Goal: Communication & Community: Connect with others

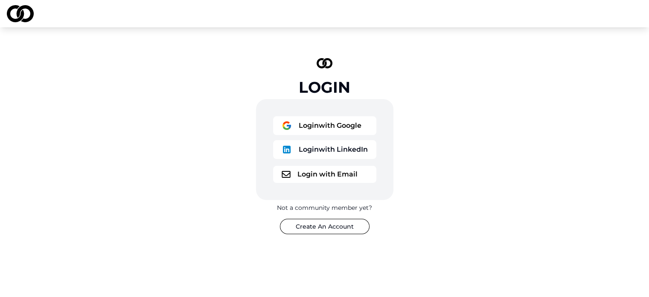
click at [353, 124] on button "Login with Google" at bounding box center [324, 125] width 103 height 19
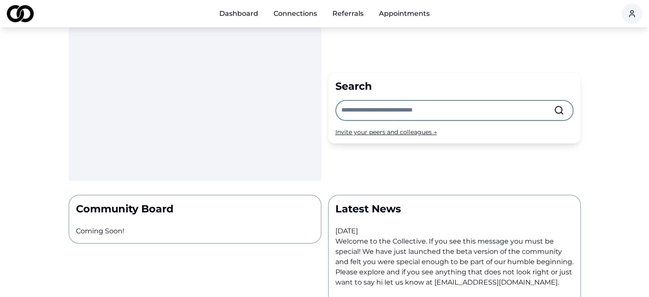
click at [632, 10] on html "Dashboard Connections Referrals Appointments Search Invite your peers and colle…" at bounding box center [324, 148] width 649 height 297
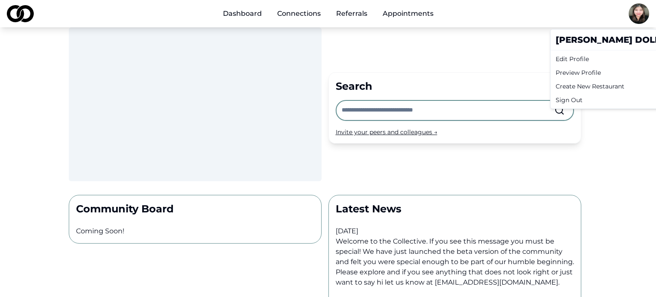
click at [608, 142] on html "Dashboard Connections Referrals Appointments Search Invite your peers and colle…" at bounding box center [328, 148] width 656 height 297
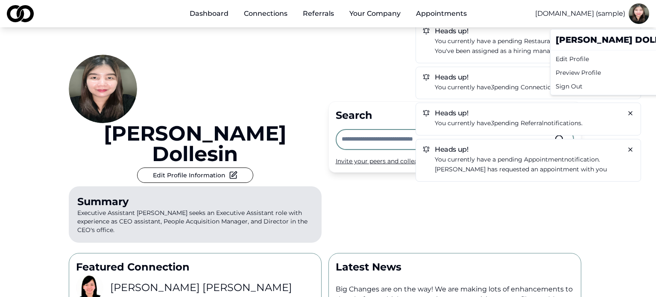
click at [633, 21] on html "Dashboard Connections Referrals Your Company Appointments Widgetz.io (sample) H…" at bounding box center [328, 148] width 656 height 297
click at [609, 192] on html "Dashboard Connections Referrals Your Company Appointments Widgetz.io (sample) H…" at bounding box center [328, 148] width 656 height 297
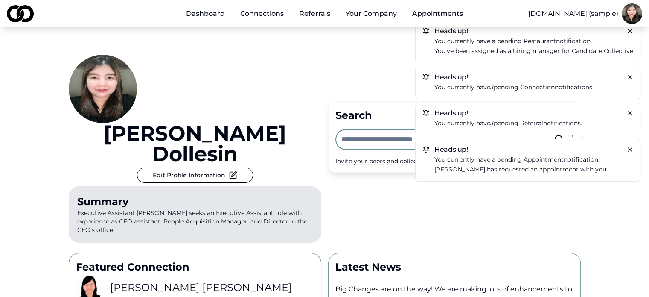
click at [570, 80] on h5 "Heads up!" at bounding box center [528, 77] width 211 height 7
click at [627, 75] on icon at bounding box center [630, 77] width 7 height 7
click at [632, 74] on icon at bounding box center [630, 77] width 7 height 7
click at [251, 17] on link "Connections" at bounding box center [261, 13] width 57 height 17
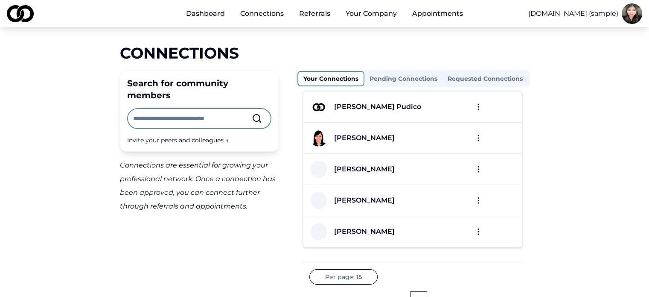
click at [586, 135] on div "Connections Search for community members Invite your peers and colleagues → Con…" at bounding box center [325, 183] width 546 height 279
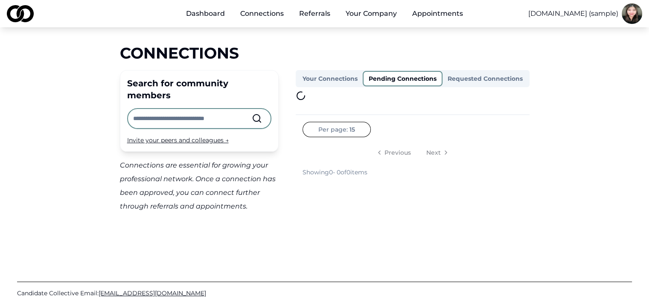
click at [419, 78] on button "Pending Connections" at bounding box center [403, 78] width 80 height 15
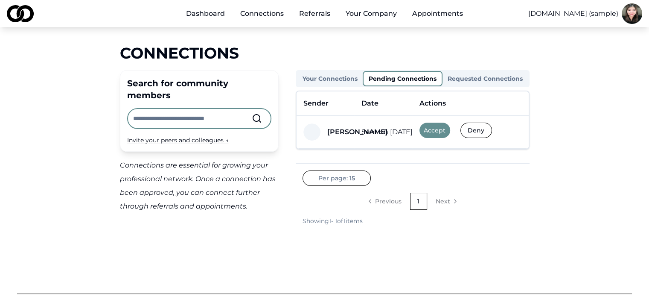
click at [440, 128] on button "Accept" at bounding box center [435, 129] width 31 height 15
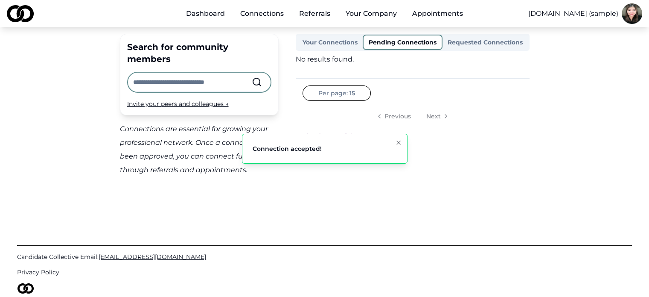
scroll to position [43, 0]
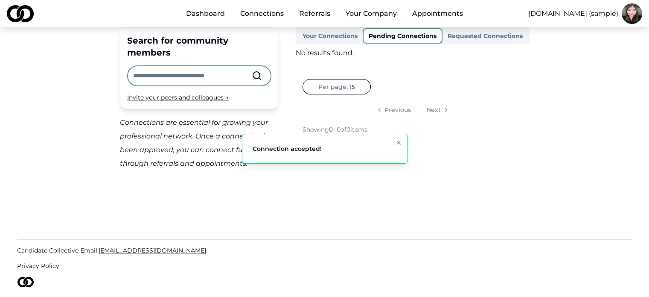
click at [478, 47] on div "Your Connections Pending Connections Requested Connections No results found. Pe…" at bounding box center [413, 98] width 234 height 143
click at [479, 44] on div "Your Connections Pending Connections Requested Connections" at bounding box center [413, 35] width 234 height 17
click at [495, 40] on button "Requested Connections" at bounding box center [485, 36] width 85 height 14
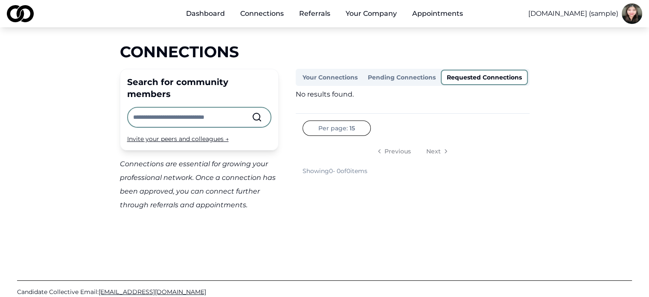
scroll to position [0, 0]
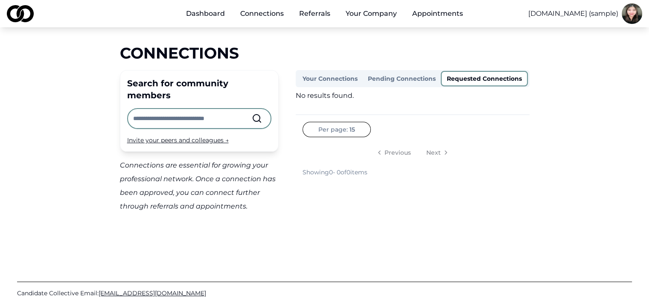
click at [226, 109] on input "text" at bounding box center [192, 118] width 119 height 19
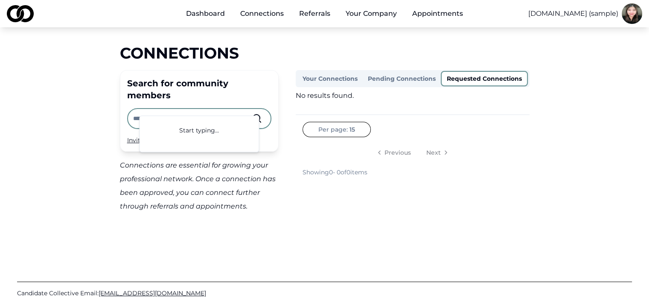
click at [430, 186] on div "Your Connections Pending Connections Requested Connections No results found. Pe…" at bounding box center [413, 141] width 234 height 143
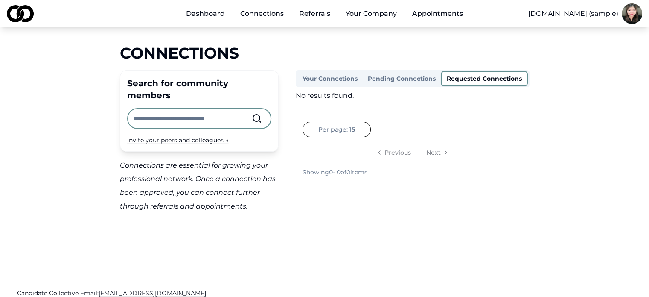
click at [259, 17] on link "Connections" at bounding box center [261, 13] width 57 height 17
click at [215, 13] on link "Dashboard" at bounding box center [205, 13] width 52 height 17
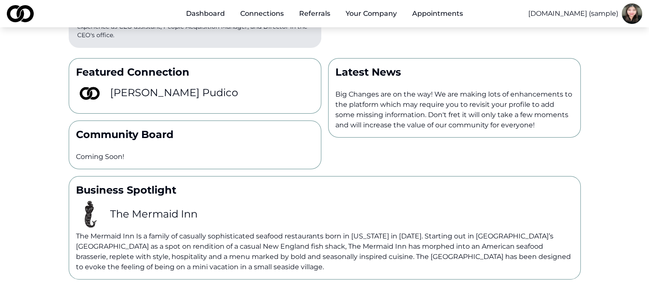
scroll to position [168, 0]
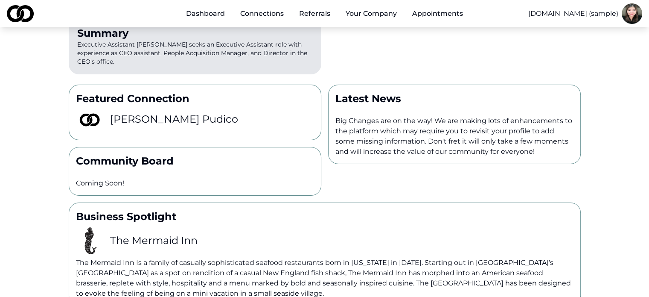
click at [167, 92] on p "Featured Connection" at bounding box center [195, 99] width 238 height 14
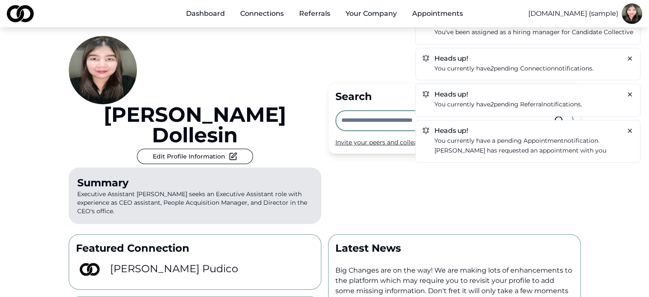
scroll to position [0, 0]
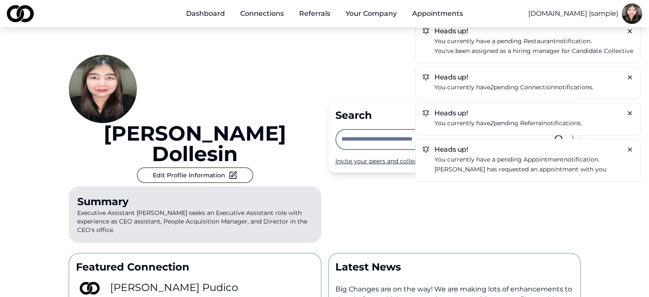
click at [280, 16] on link "Connections" at bounding box center [261, 13] width 57 height 17
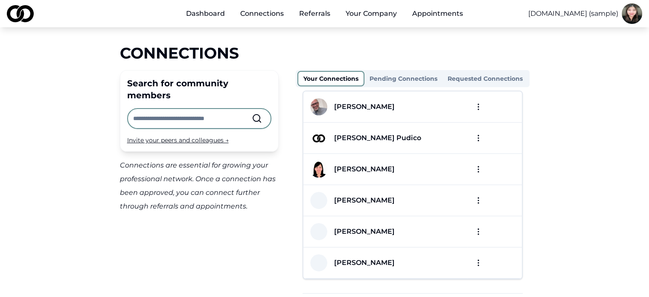
click at [476, 77] on button "Requested Connections" at bounding box center [485, 79] width 85 height 14
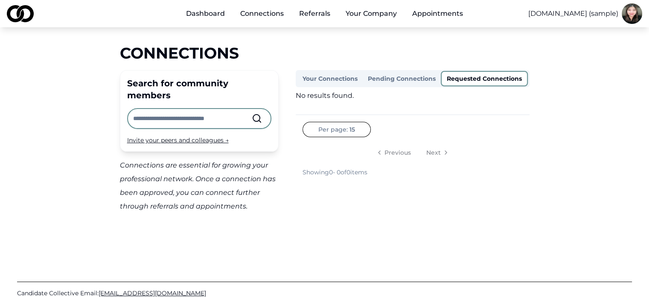
click at [155, 109] on input "text" at bounding box center [192, 118] width 119 height 19
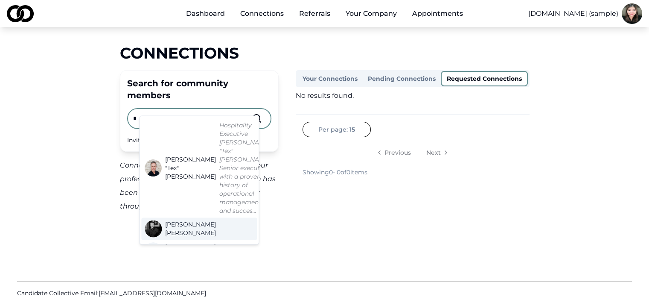
scroll to position [43, 0]
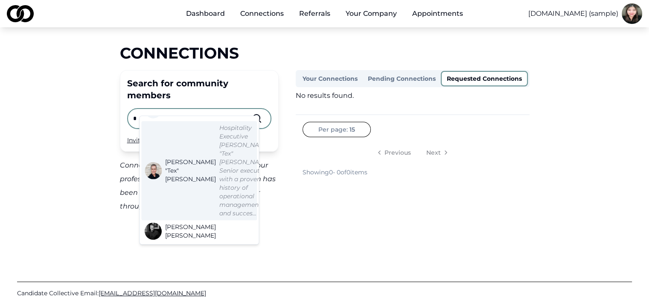
type input "*"
click at [219, 187] on em "Hospitality Executive Anthony "Tex" Doughty. Senior executive with a proven his…" at bounding box center [245, 170] width 52 height 93
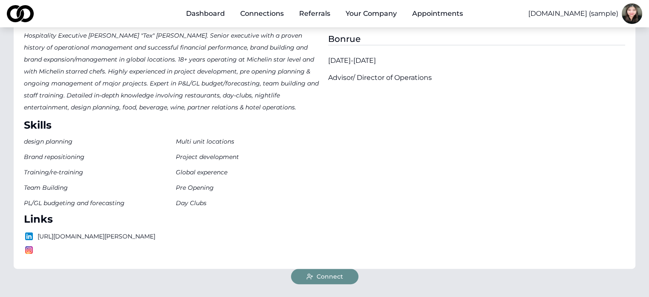
scroll to position [213, 0]
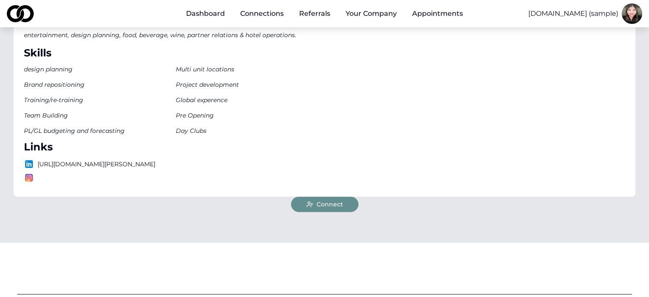
click at [341, 200] on span "Connect" at bounding box center [330, 204] width 26 height 9
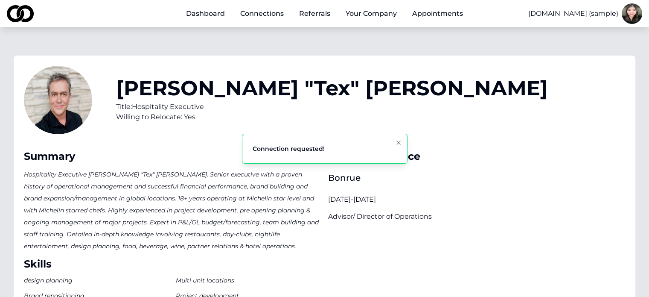
scroll to position [0, 0]
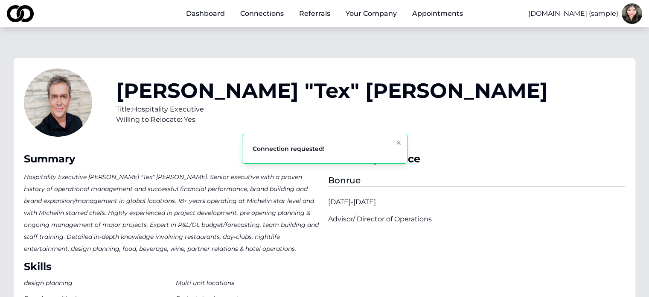
click at [272, 15] on link "Connections" at bounding box center [261, 13] width 57 height 17
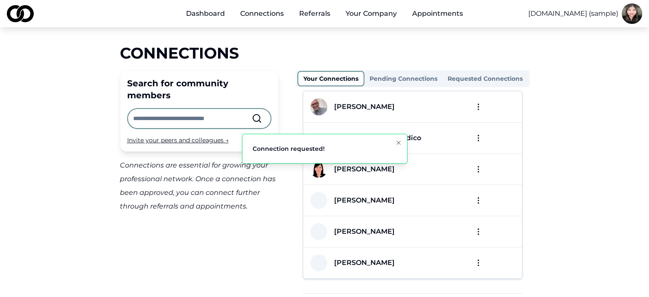
click at [210, 111] on input "text" at bounding box center [192, 118] width 119 height 19
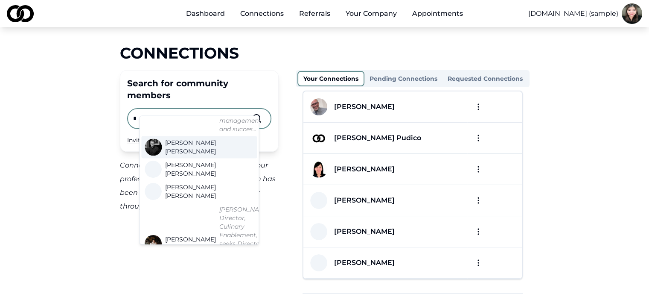
scroll to position [128, 0]
type input "*"
click at [223, 134] on div "Andrew Lumsden" at bounding box center [199, 145] width 116 height 22
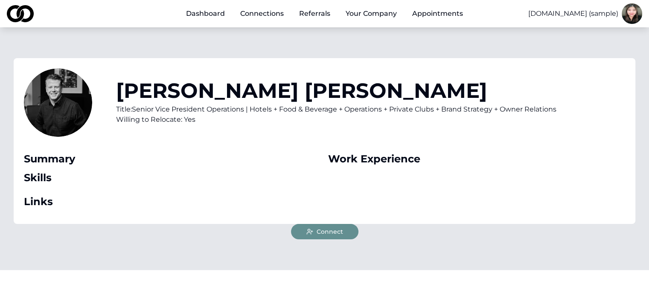
click at [332, 230] on span "Connect" at bounding box center [330, 231] width 26 height 9
click at [240, 18] on div "Main" at bounding box center [240, 18] width 0 height 0
click at [267, 15] on link "Connections" at bounding box center [261, 13] width 57 height 17
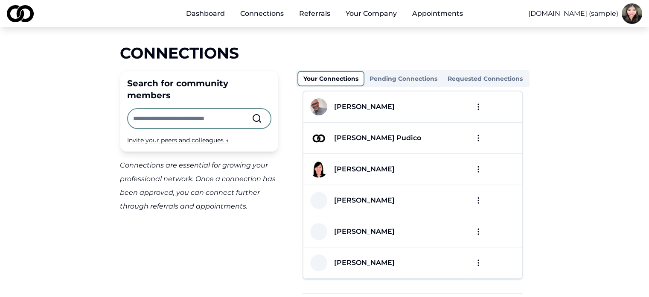
click at [218, 109] on input "text" at bounding box center [192, 118] width 119 height 19
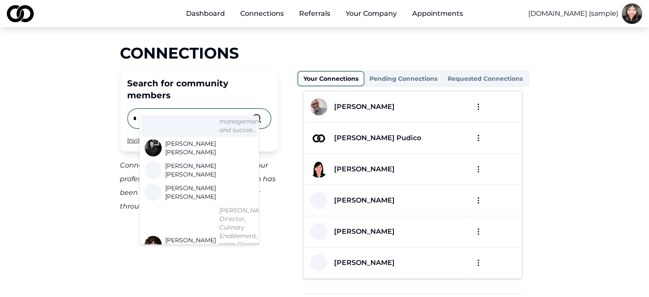
scroll to position [128, 0]
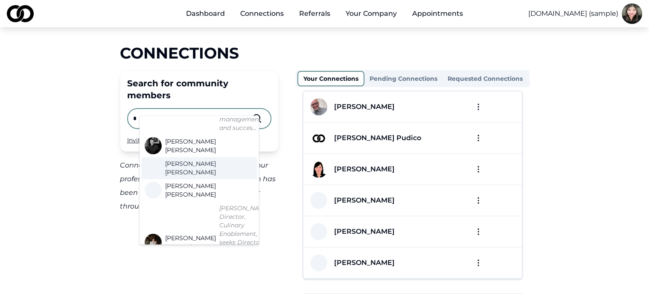
type input "*"
click at [216, 159] on span "Alexander Gallegos" at bounding box center [207, 167] width 85 height 17
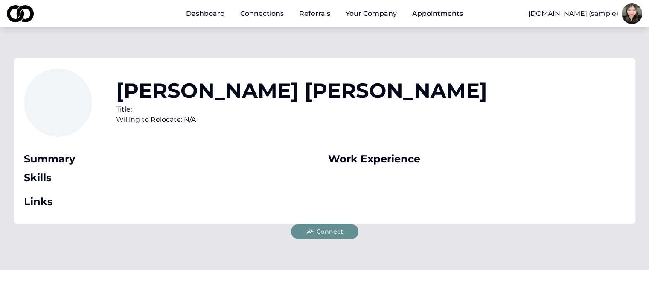
click at [340, 229] on span "Connect" at bounding box center [330, 231] width 26 height 9
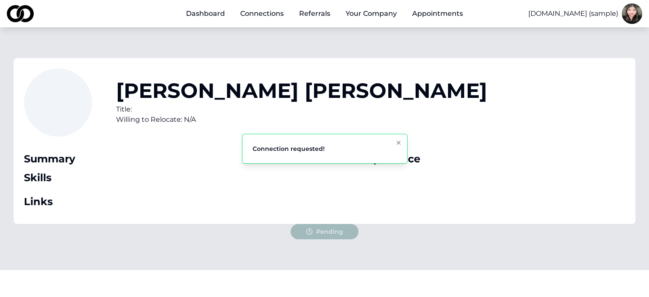
click at [262, 15] on link "Connections" at bounding box center [261, 13] width 57 height 17
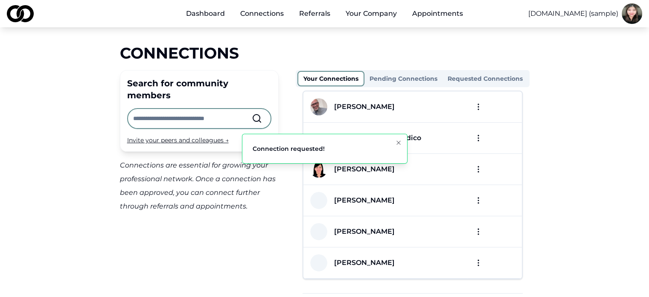
click at [192, 109] on input "text" at bounding box center [192, 118] width 119 height 19
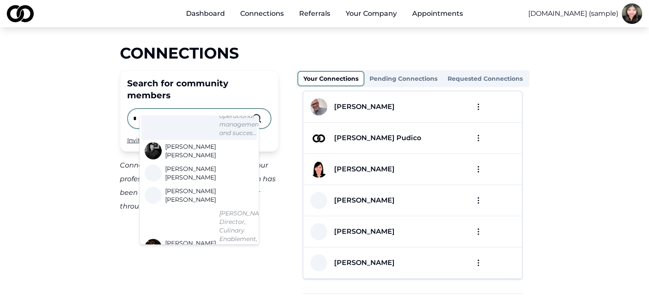
scroll to position [128, 0]
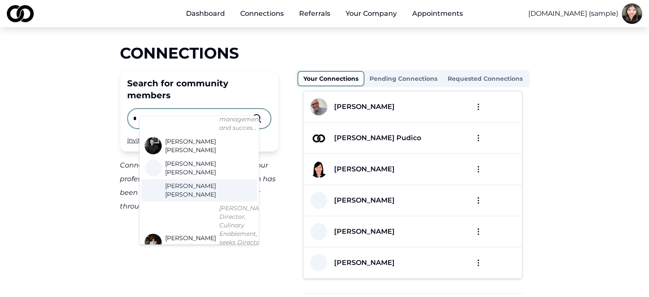
type input "*"
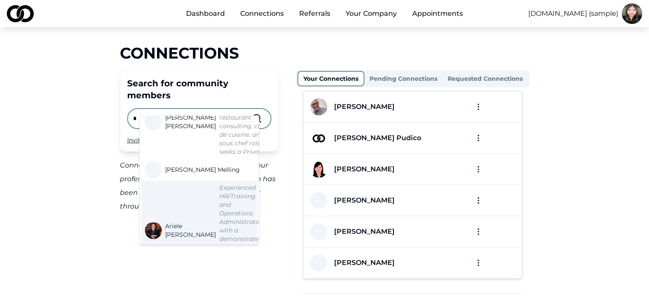
scroll to position [469, 0]
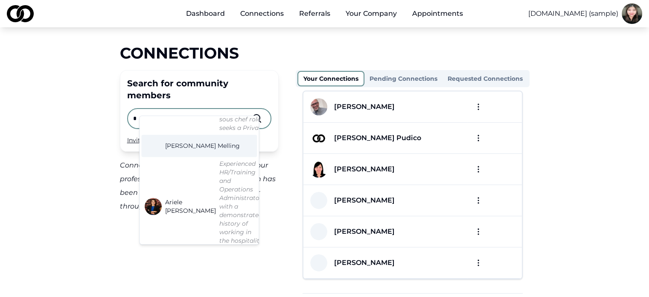
drag, startPoint x: 183, startPoint y: 151, endPoint x: 187, endPoint y: 145, distance: 7.1
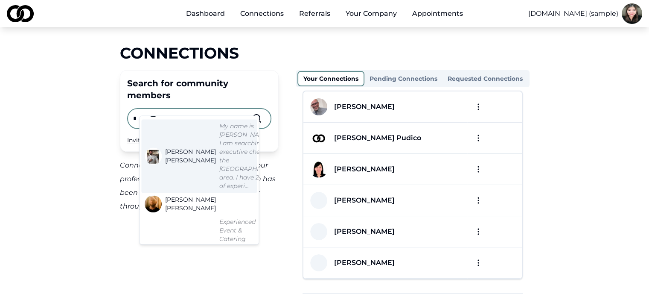
scroll to position [726, 0]
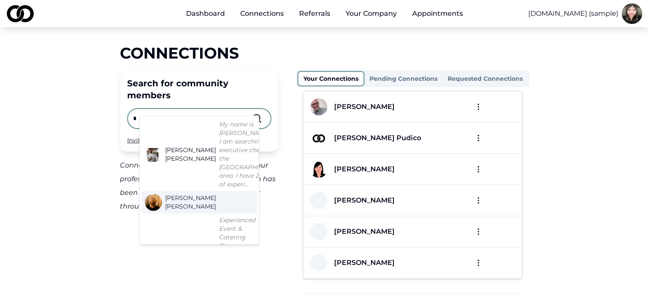
click at [219, 216] on div "Experienced Event & Catering Director with 8+ years of experience developing an…" at bounding box center [238, 271] width 39 height 111
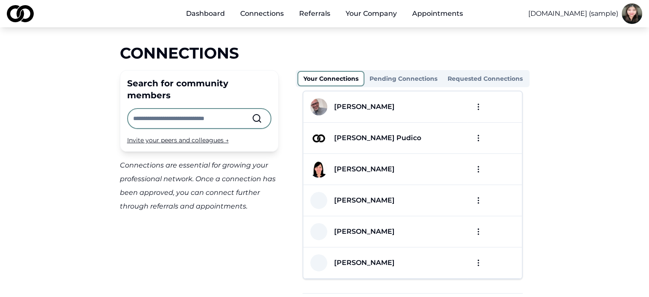
click at [218, 109] on input "text" at bounding box center [192, 118] width 119 height 19
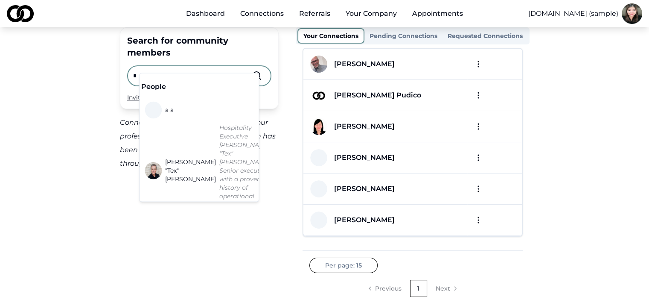
click at [216, 66] on input "*" at bounding box center [192, 75] width 119 height 19
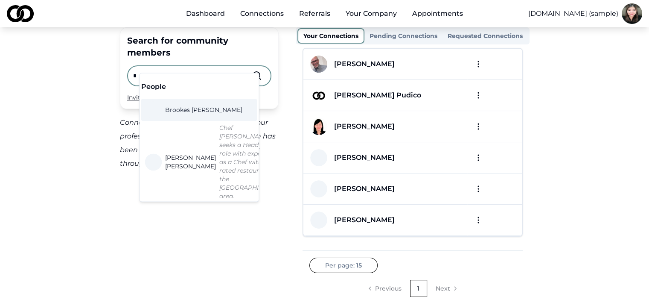
type input "*"
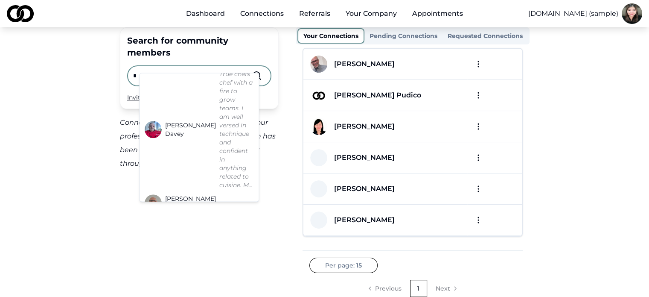
scroll to position [586, 0]
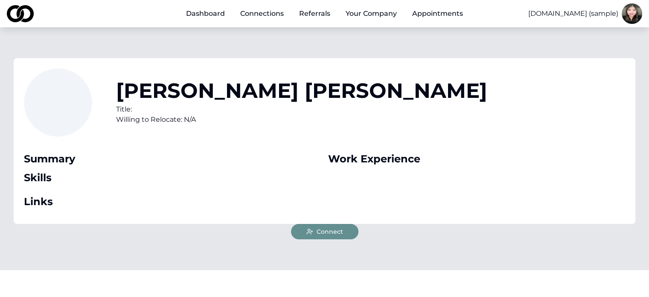
click at [342, 236] on button "Connect" at bounding box center [324, 231] width 67 height 15
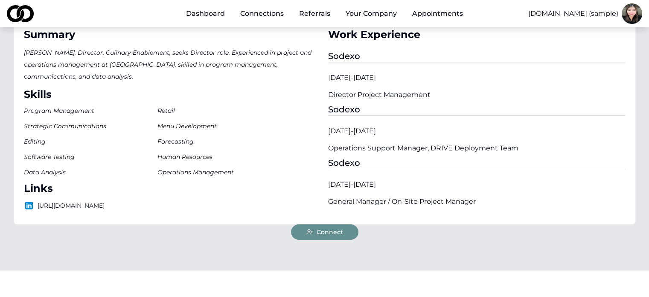
scroll to position [128, 0]
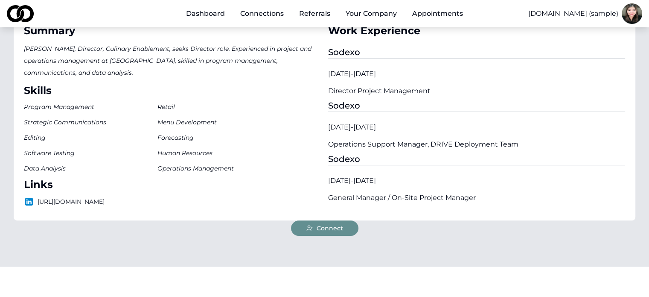
click at [335, 232] on button "Connect" at bounding box center [324, 227] width 67 height 15
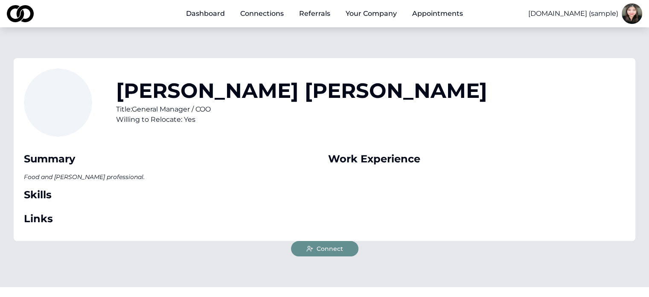
click at [325, 242] on button "Connect" at bounding box center [324, 248] width 67 height 15
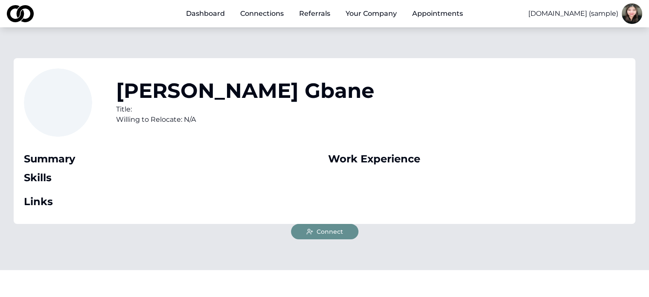
click at [342, 229] on span "Connect" at bounding box center [330, 231] width 26 height 9
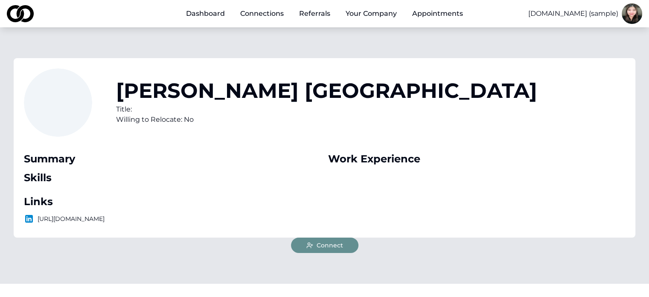
click at [336, 247] on span "Connect" at bounding box center [330, 245] width 26 height 9
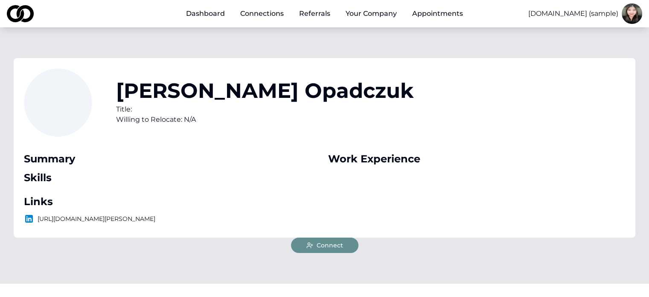
click at [339, 249] on span "Connect" at bounding box center [330, 245] width 26 height 9
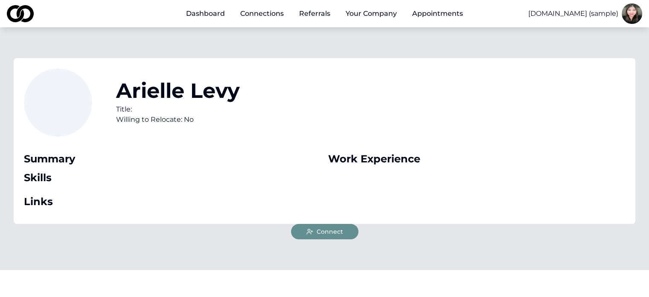
click at [319, 237] on button "Connect" at bounding box center [324, 231] width 67 height 15
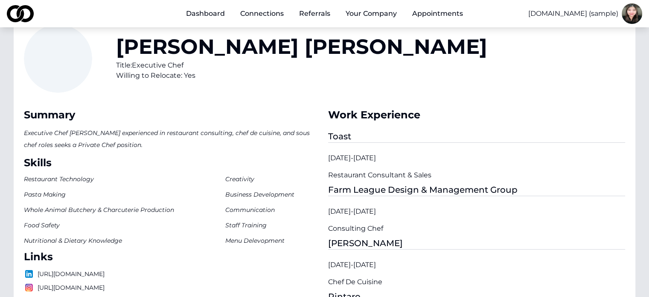
scroll to position [171, 0]
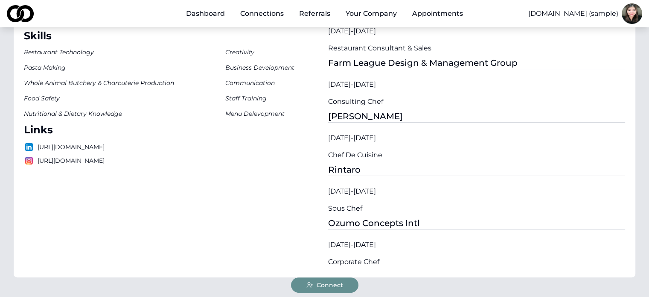
click at [337, 286] on span "Connect" at bounding box center [330, 284] width 26 height 9
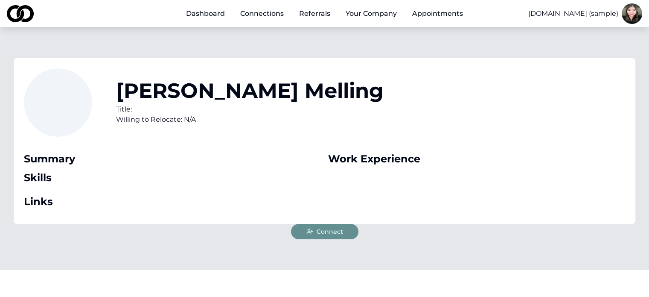
click at [338, 230] on span "Connect" at bounding box center [330, 231] width 26 height 9
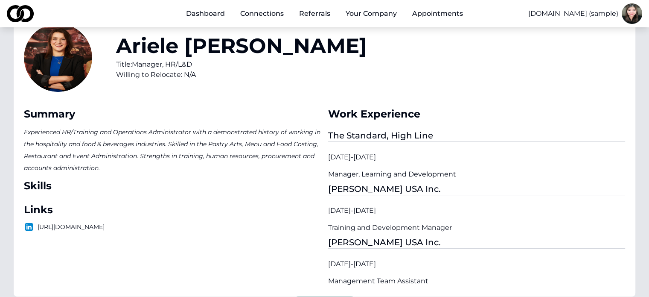
scroll to position [128, 0]
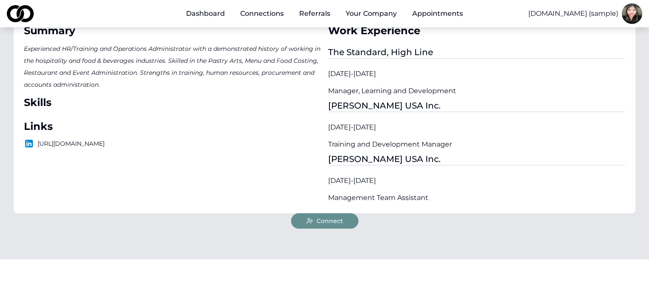
click at [353, 222] on button "Connect" at bounding box center [324, 220] width 67 height 15
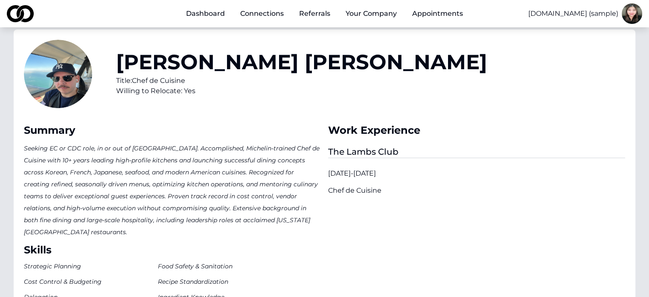
scroll to position [128, 0]
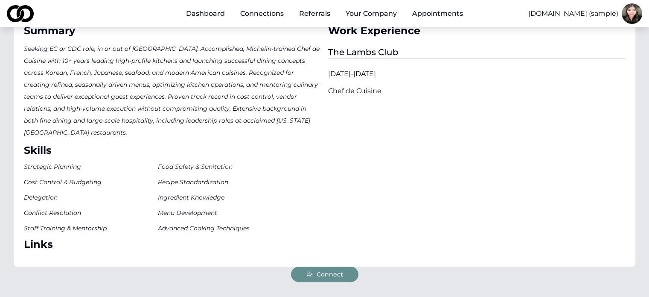
click at [340, 266] on button "Connect" at bounding box center [324, 273] width 67 height 15
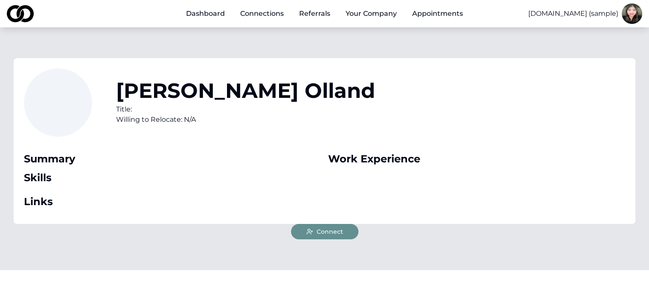
click at [339, 228] on span "Connect" at bounding box center [330, 231] width 26 height 9
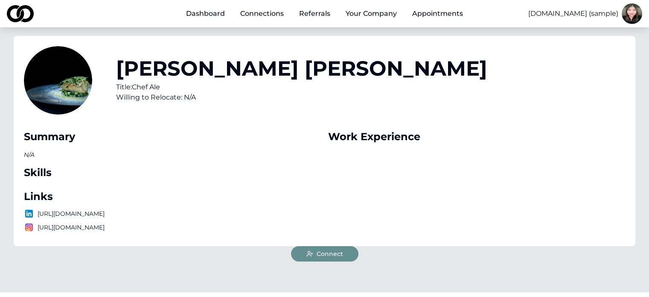
scroll to position [85, 0]
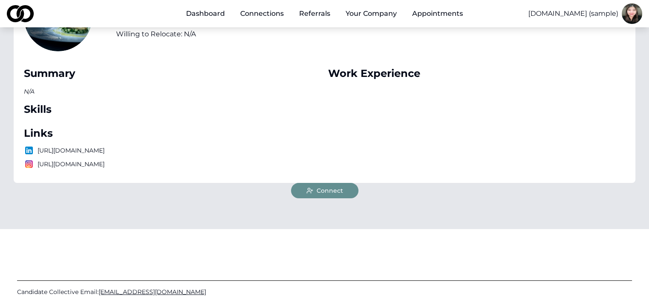
click at [331, 195] on span "Connect" at bounding box center [330, 190] width 26 height 9
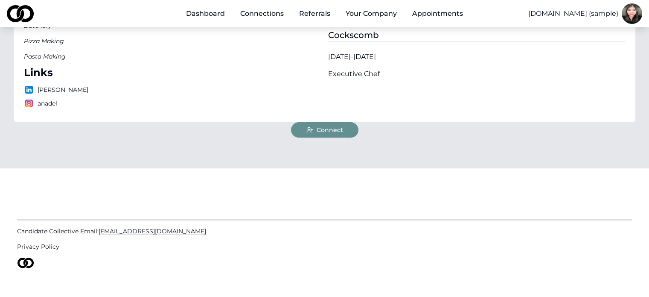
scroll to position [256, 0]
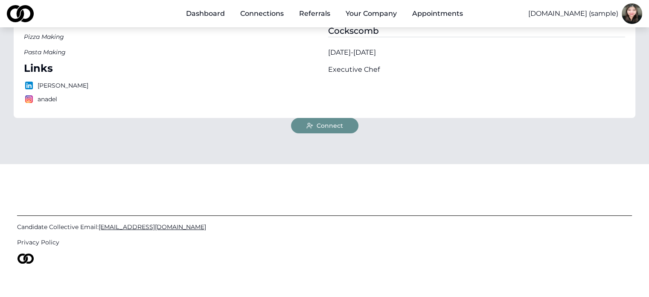
click at [348, 127] on button "Connect" at bounding box center [324, 125] width 67 height 15
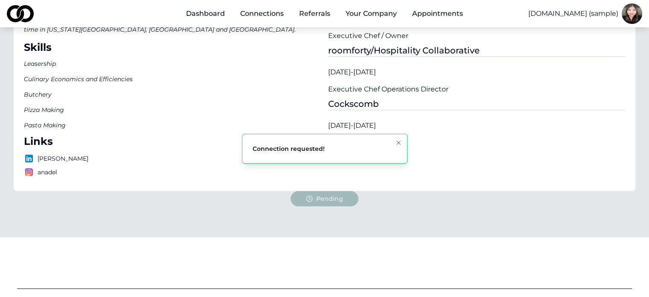
scroll to position [171, 0]
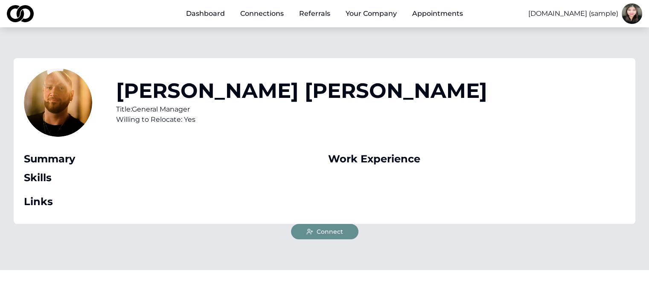
click at [348, 230] on button "Connect" at bounding box center [324, 231] width 67 height 15
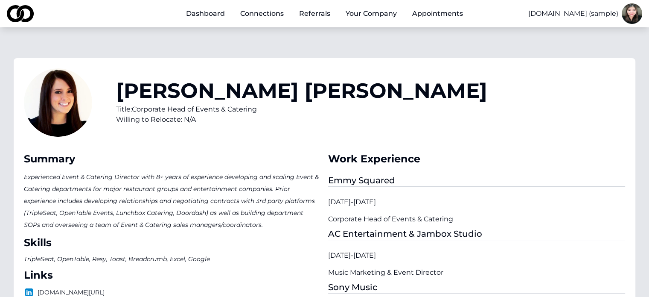
scroll to position [171, 0]
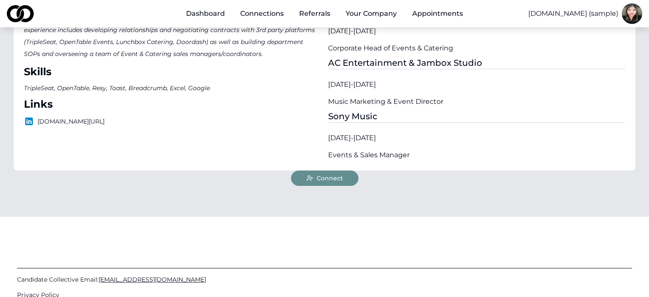
click at [308, 180] on icon at bounding box center [309, 178] width 7 height 7
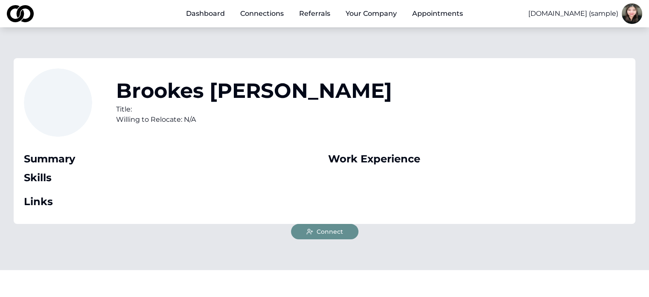
click at [338, 230] on span "Connect" at bounding box center [330, 231] width 26 height 9
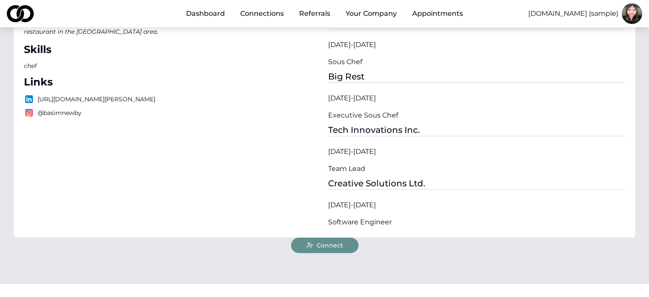
scroll to position [171, 0]
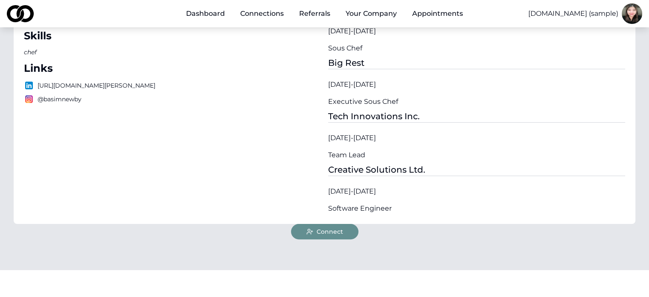
click at [340, 228] on span "Connect" at bounding box center [330, 231] width 26 height 9
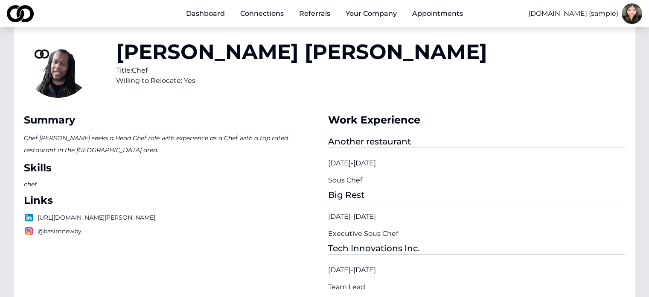
scroll to position [128, 0]
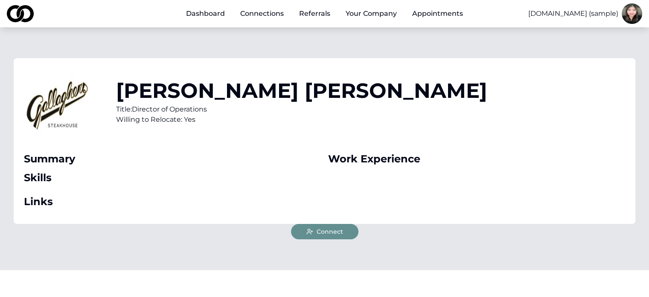
click at [317, 236] on button "Connect" at bounding box center [324, 231] width 67 height 15
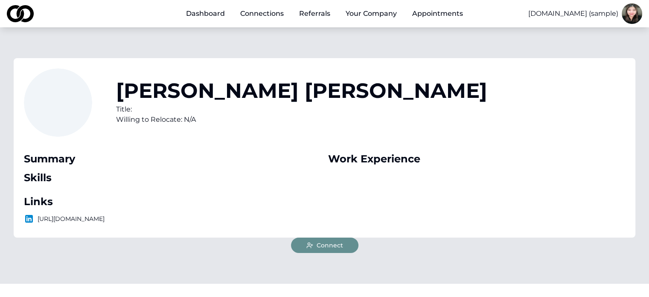
click at [348, 253] on button "Connect" at bounding box center [324, 244] width 67 height 15
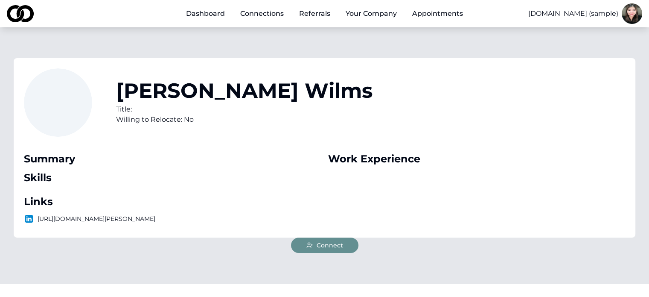
click at [342, 243] on span "Connect" at bounding box center [330, 245] width 26 height 9
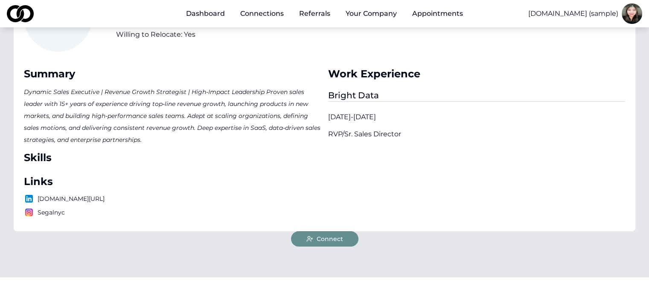
scroll to position [171, 0]
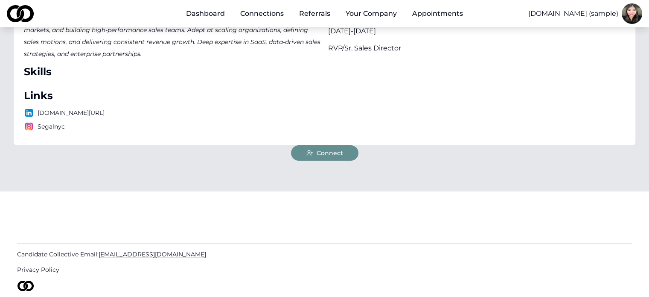
click at [319, 146] on button "Connect" at bounding box center [324, 152] width 67 height 15
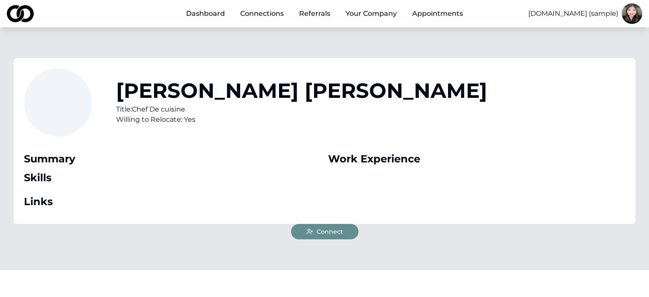
click at [349, 230] on button "Connect" at bounding box center [324, 231] width 67 height 15
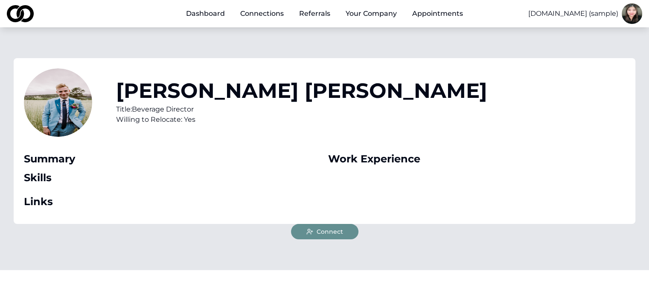
click at [343, 231] on button "Connect" at bounding box center [324, 231] width 67 height 15
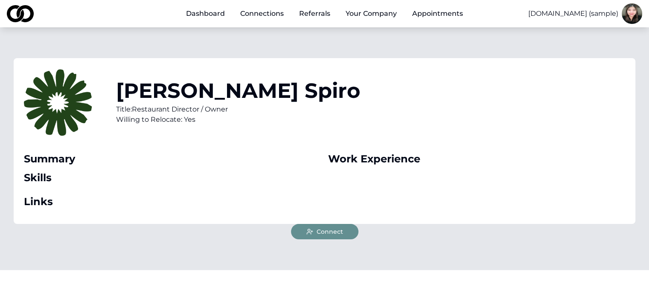
click at [339, 233] on span "Connect" at bounding box center [330, 231] width 26 height 9
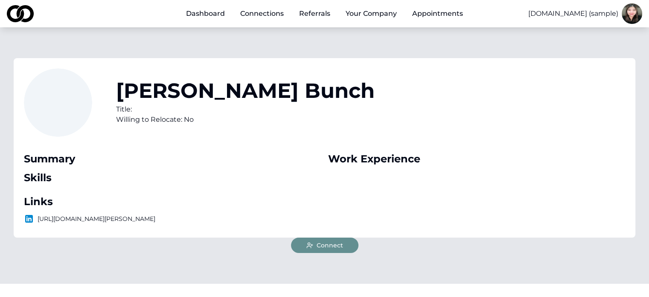
click at [334, 244] on span "Connect" at bounding box center [330, 245] width 26 height 9
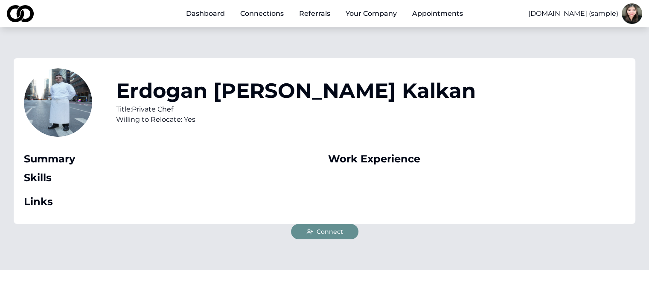
click at [327, 241] on div "Erdogan [PERSON_NAME] Kalkan Title: Private Chef Willing to Relocate: Yes Summa…" at bounding box center [324, 148] width 649 height 242
click at [328, 235] on span "Connect" at bounding box center [330, 231] width 26 height 9
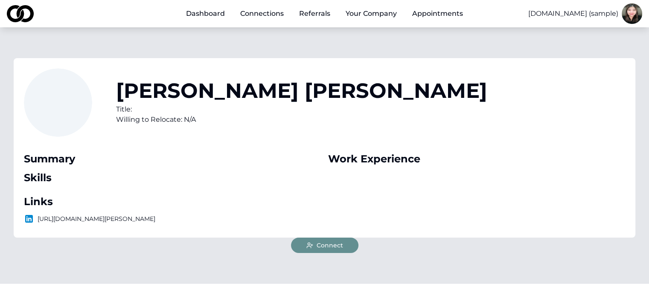
click at [348, 241] on button "Connect" at bounding box center [324, 244] width 67 height 15
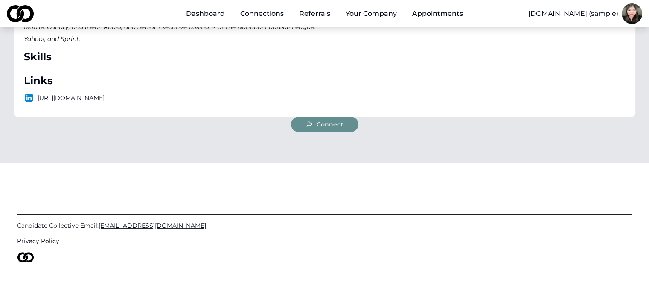
scroll to position [213, 0]
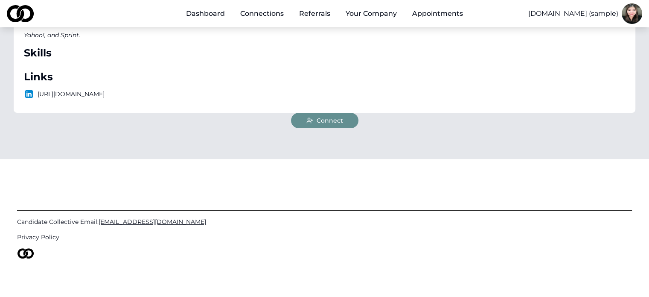
click at [328, 116] on button "Connect" at bounding box center [324, 120] width 67 height 15
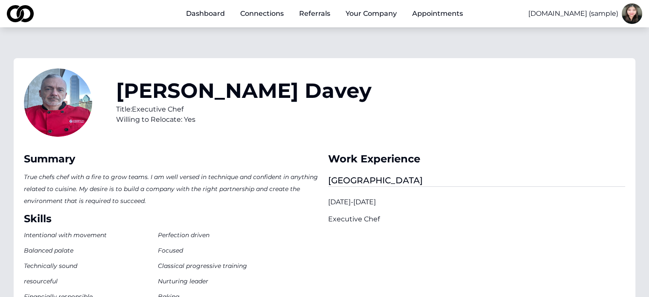
scroll to position [171, 0]
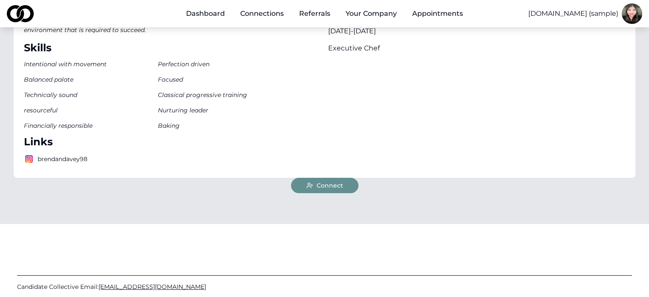
click at [336, 189] on span "Connect" at bounding box center [330, 185] width 26 height 9
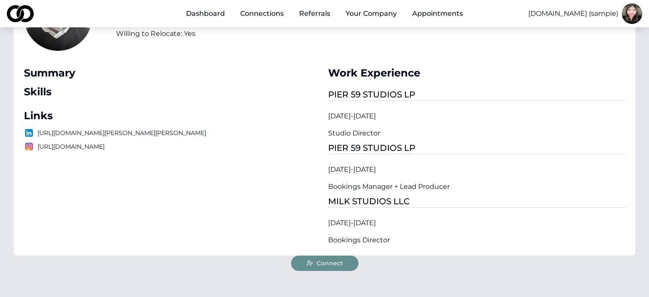
scroll to position [128, 0]
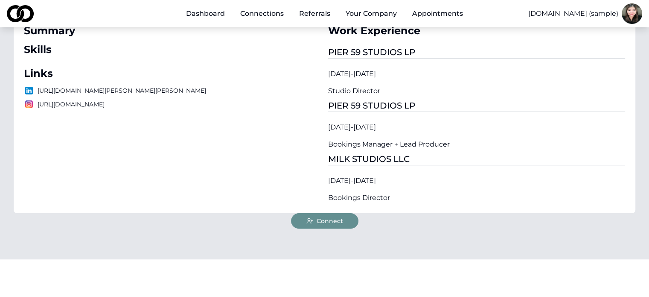
click at [351, 219] on button "Connect" at bounding box center [324, 220] width 67 height 15
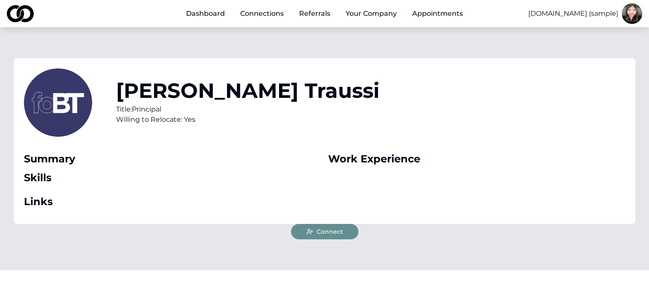
click at [326, 230] on span "Connect" at bounding box center [330, 231] width 26 height 9
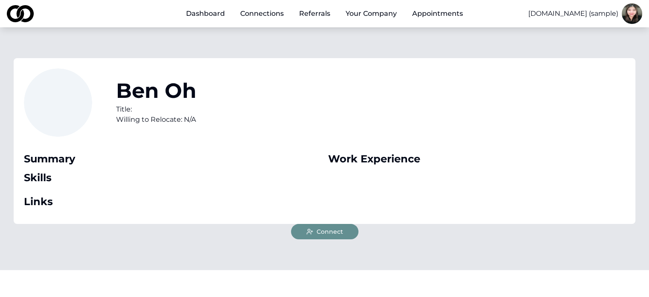
click at [350, 235] on button "Connect" at bounding box center [324, 231] width 67 height 15
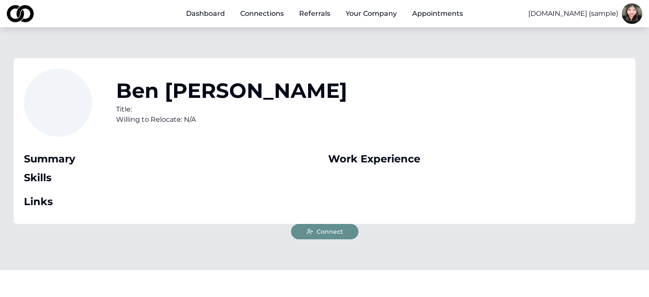
click at [331, 232] on span "Connect" at bounding box center [330, 231] width 26 height 9
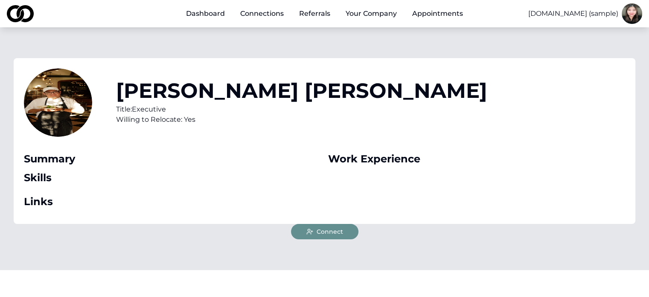
click at [341, 231] on span "Connect" at bounding box center [330, 231] width 26 height 9
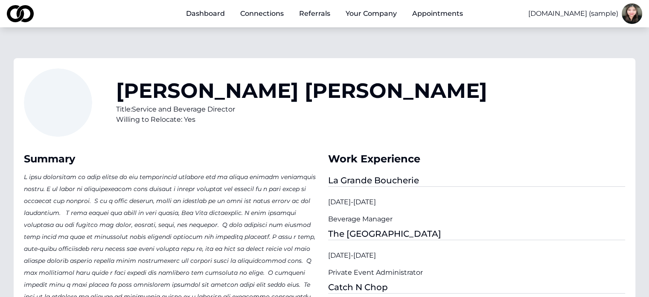
scroll to position [213, 0]
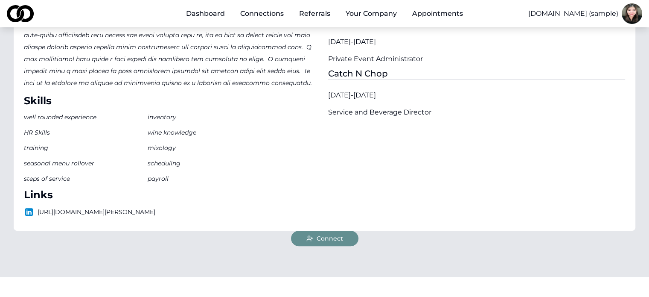
click at [337, 239] on span "Connect" at bounding box center [330, 238] width 26 height 9
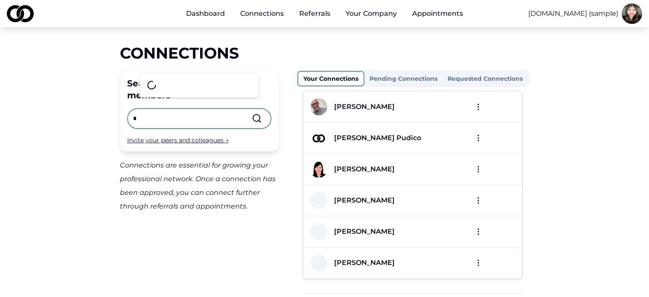
scroll to position [43, 0]
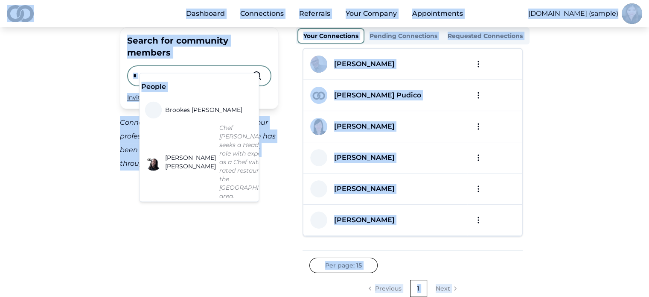
click at [172, 67] on input "*" at bounding box center [192, 75] width 119 height 19
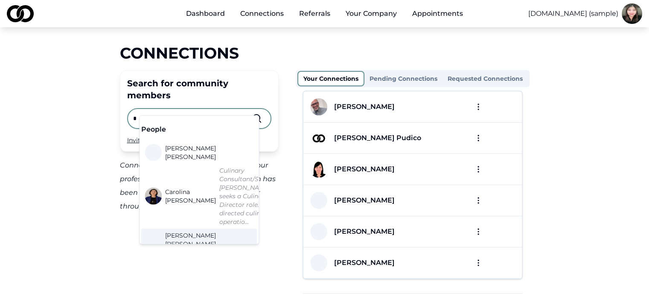
scroll to position [0, 0]
click at [232, 109] on input "*" at bounding box center [192, 118] width 119 height 19
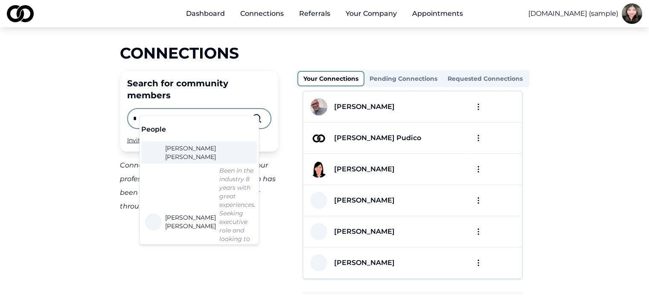
type input "*"
click at [195, 109] on input "*" at bounding box center [192, 118] width 119 height 19
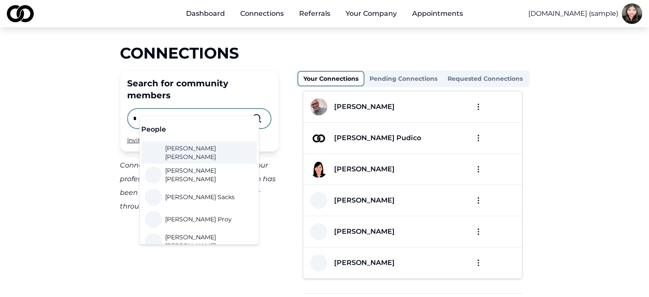
type input "*"
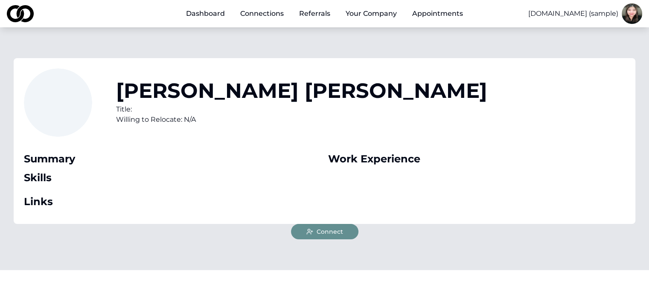
click at [330, 228] on span "Connect" at bounding box center [330, 231] width 26 height 9
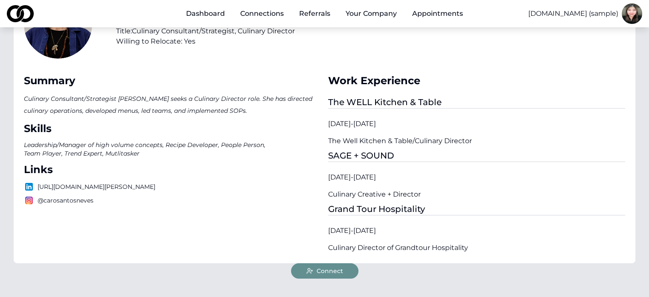
scroll to position [213, 0]
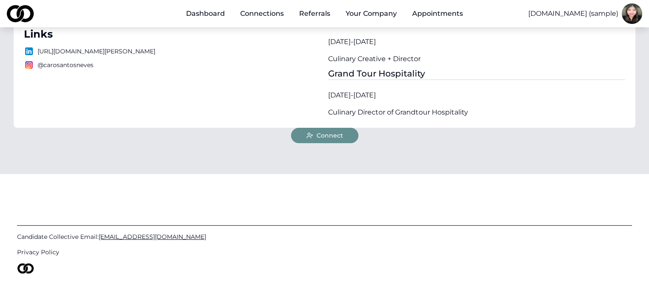
click at [341, 133] on span "Connect" at bounding box center [330, 135] width 26 height 9
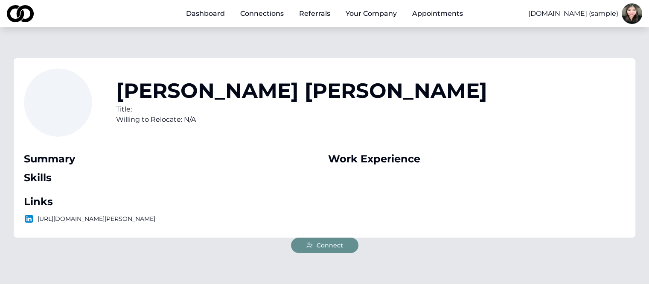
click at [350, 248] on button "Connect" at bounding box center [324, 244] width 67 height 15
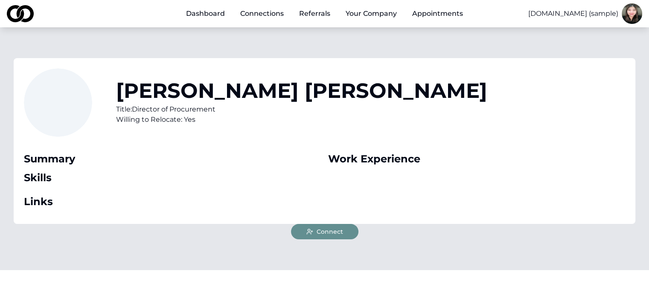
click at [325, 228] on span "Connect" at bounding box center [330, 231] width 26 height 9
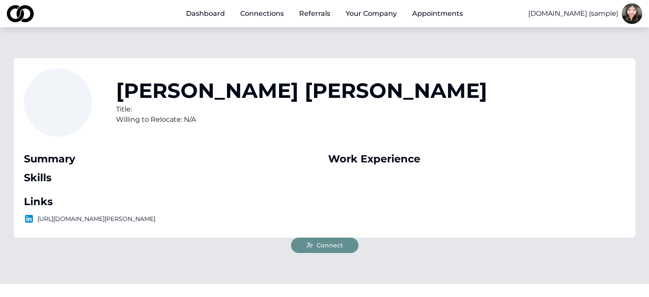
click at [343, 242] on button "Connect" at bounding box center [324, 244] width 67 height 15
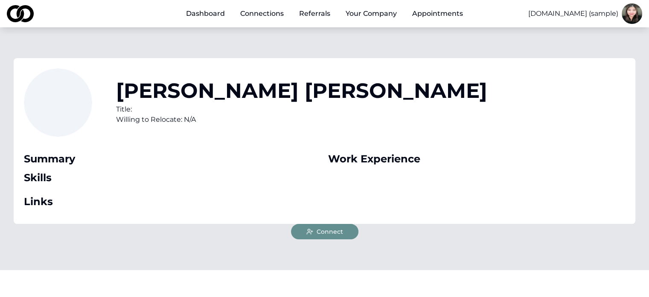
click at [325, 230] on span "Connect" at bounding box center [330, 231] width 26 height 9
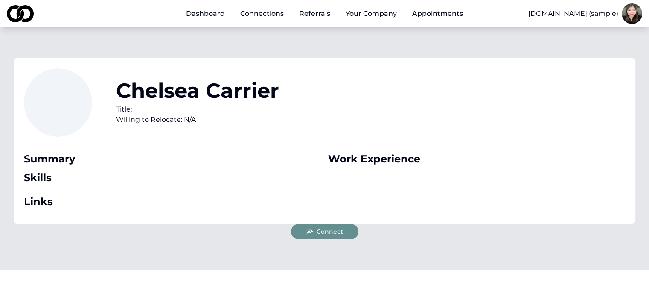
click at [342, 228] on span "Connect" at bounding box center [330, 231] width 26 height 9
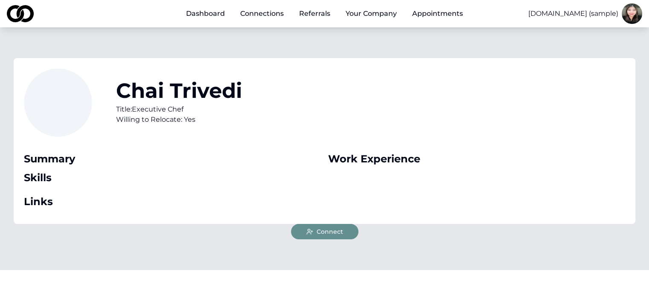
click at [341, 224] on button "Connect" at bounding box center [324, 231] width 67 height 15
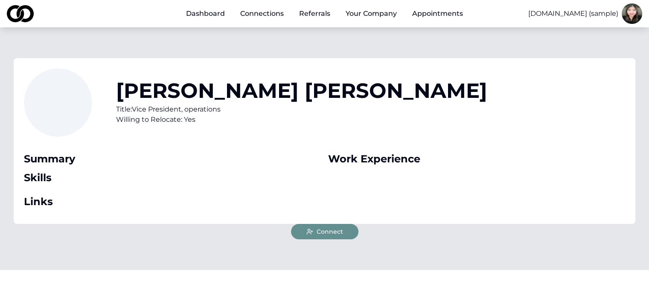
click at [343, 227] on button "Connect" at bounding box center [324, 231] width 67 height 15
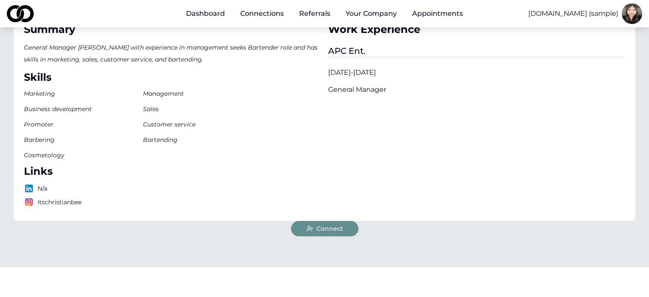
scroll to position [171, 0]
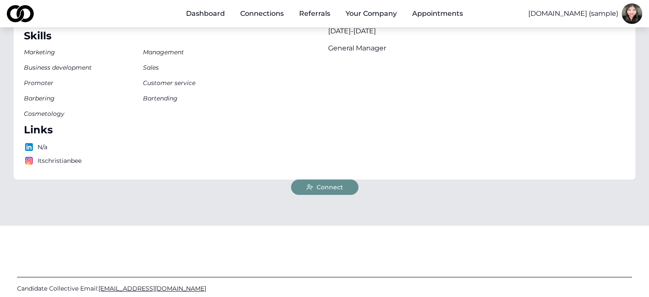
click at [338, 186] on span "Connect" at bounding box center [330, 187] width 26 height 9
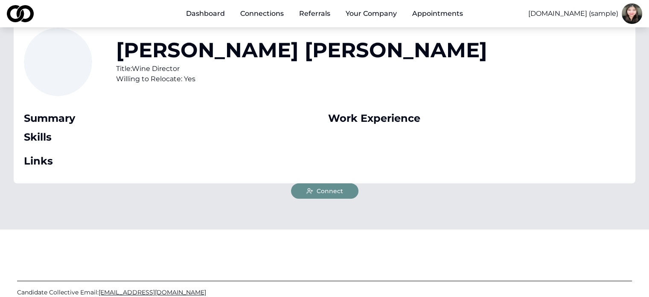
scroll to position [43, 0]
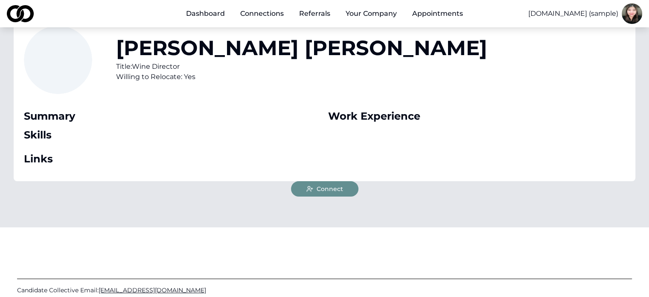
click at [332, 186] on span "Connect" at bounding box center [330, 188] width 26 height 9
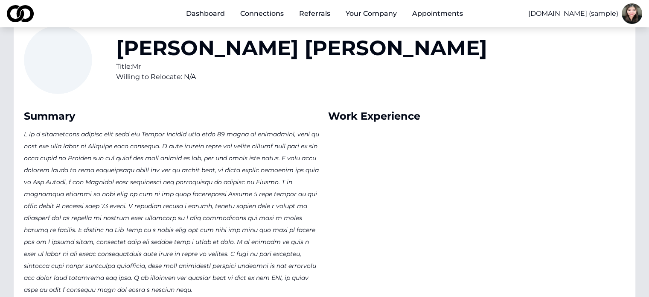
scroll to position [171, 0]
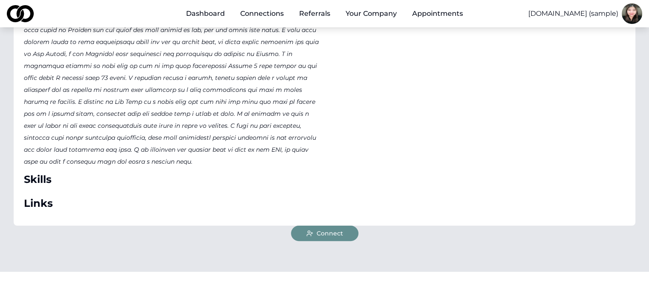
click at [346, 235] on button "Connect" at bounding box center [324, 232] width 67 height 15
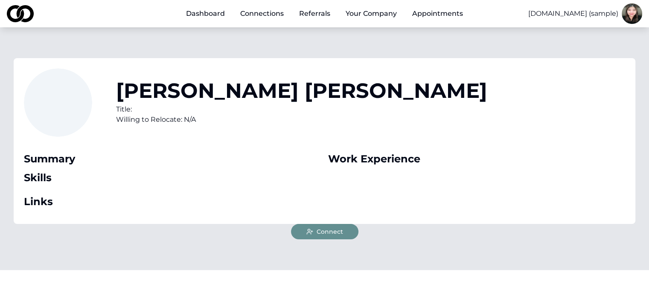
click at [338, 227] on span "Connect" at bounding box center [330, 231] width 26 height 9
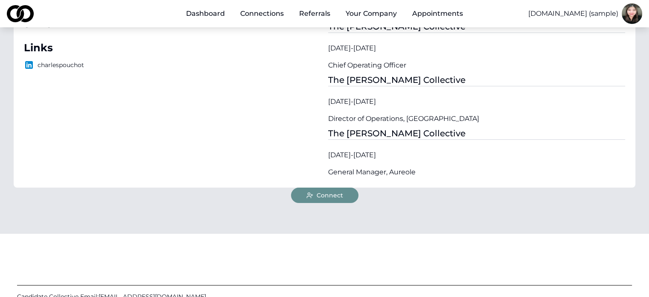
scroll to position [171, 0]
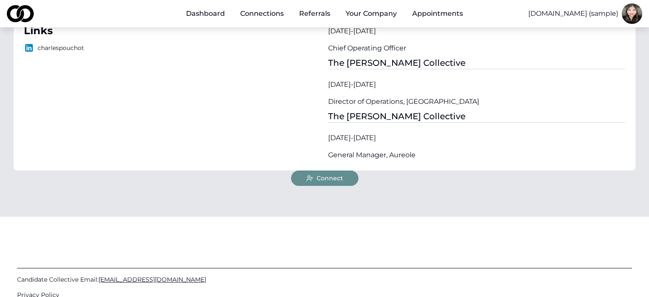
click at [345, 173] on button "Connect" at bounding box center [324, 177] width 67 height 15
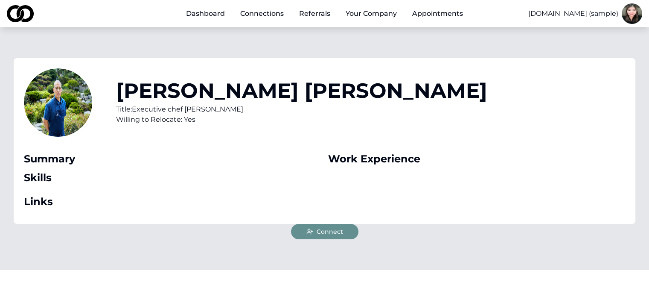
click at [338, 233] on span "Connect" at bounding box center [330, 231] width 26 height 9
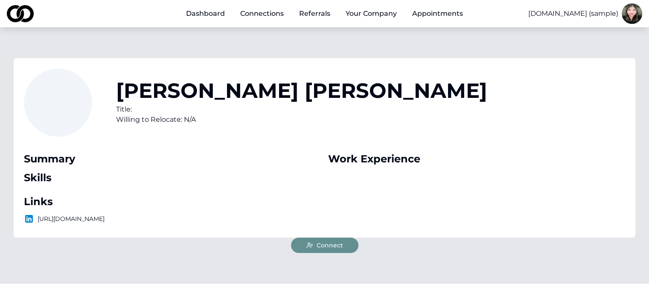
drag, startPoint x: 338, startPoint y: 240, endPoint x: 342, endPoint y: 237, distance: 4.6
click at [338, 240] on button "Connect" at bounding box center [324, 244] width 67 height 15
drag, startPoint x: 320, startPoint y: 245, endPoint x: 459, endPoint y: 240, distance: 139.7
click at [320, 245] on span "Connect" at bounding box center [330, 245] width 26 height 9
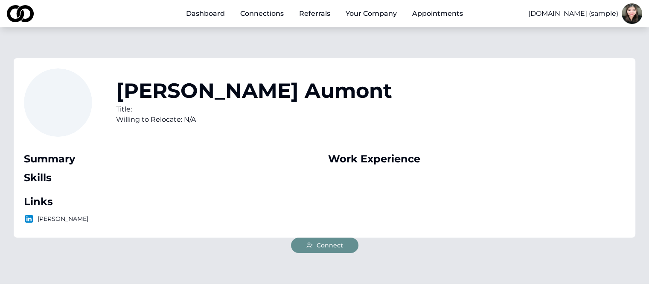
click at [347, 239] on button "Connect" at bounding box center [324, 244] width 67 height 15
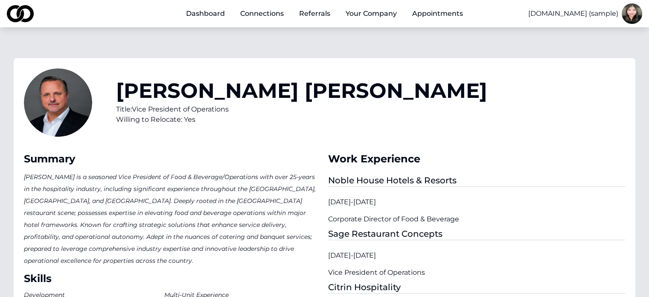
scroll to position [213, 0]
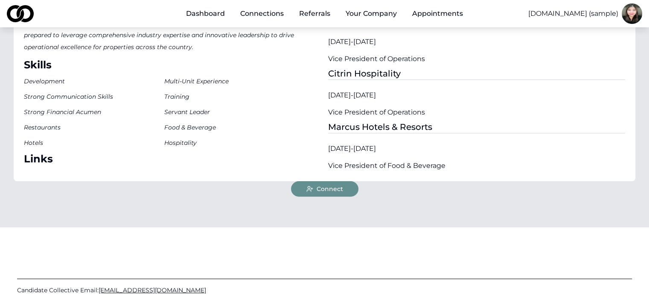
click at [341, 187] on span "Connect" at bounding box center [330, 188] width 26 height 9
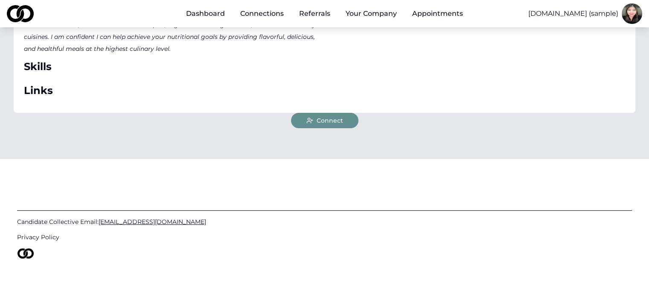
scroll to position [178, 0]
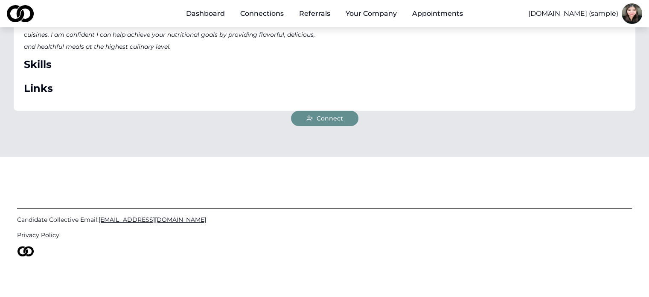
click at [332, 121] on span "Connect" at bounding box center [330, 118] width 26 height 9
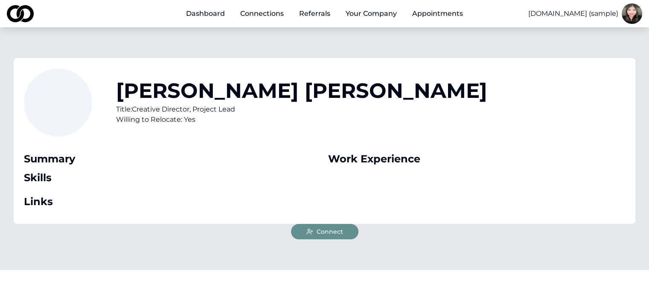
click at [331, 228] on span "Connect" at bounding box center [330, 231] width 26 height 9
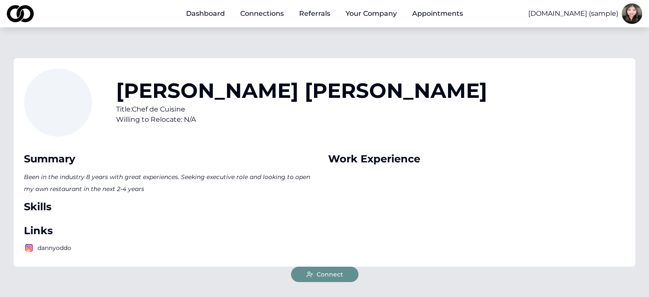
click at [334, 266] on button "Connect" at bounding box center [324, 273] width 67 height 15
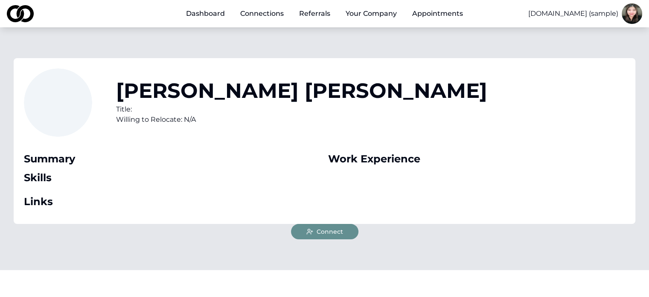
click at [336, 226] on button "Connect" at bounding box center [324, 231] width 67 height 15
click at [355, 228] on button "Connect" at bounding box center [324, 231] width 67 height 15
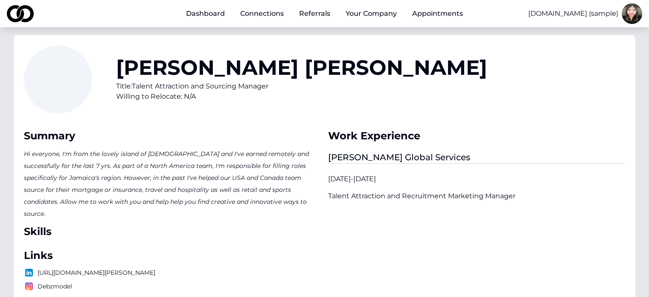
scroll to position [128, 0]
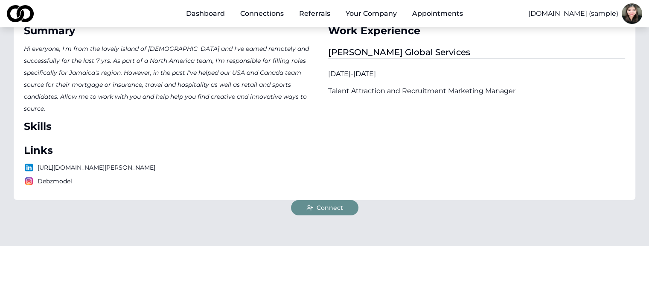
click at [332, 208] on button "Connect" at bounding box center [324, 207] width 67 height 15
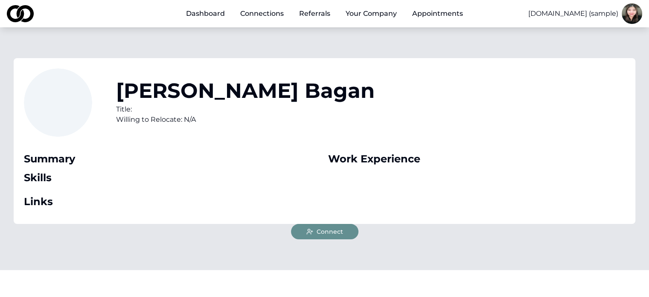
click at [327, 230] on span "Connect" at bounding box center [330, 231] width 26 height 9
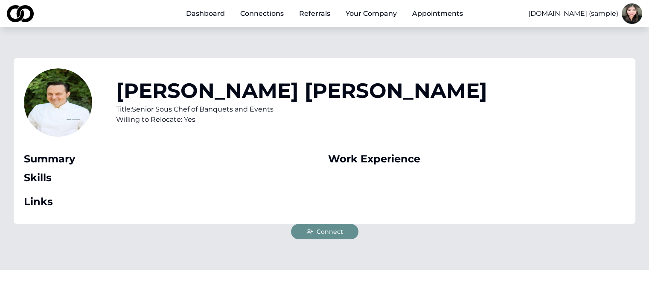
click at [335, 222] on div "Damien King-Kostelac Title: Senior Sous Chef of Banquets and Events Willing to …" at bounding box center [325, 141] width 622 height 166
click at [338, 237] on button "Connect" at bounding box center [324, 231] width 67 height 15
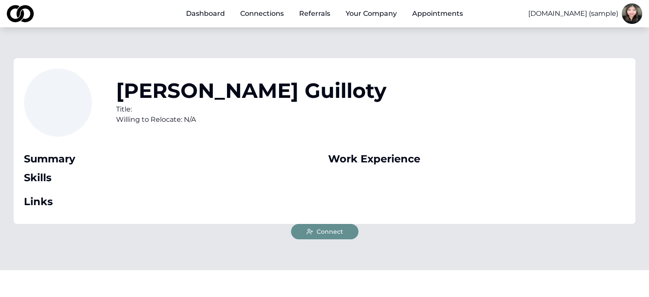
click at [349, 220] on div "[PERSON_NAME] Title: Willing to Relocate: N/A Summary Skills Links Work Experie…" at bounding box center [325, 141] width 622 height 166
click at [346, 230] on button "Connect" at bounding box center [324, 231] width 67 height 15
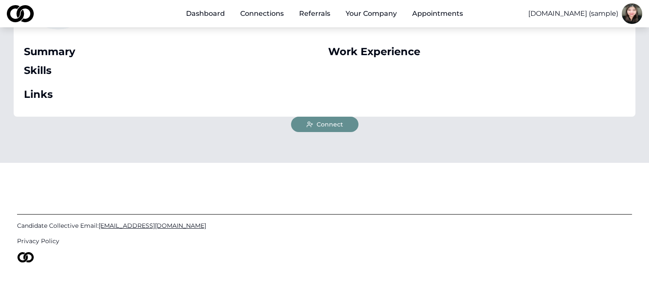
scroll to position [113, 0]
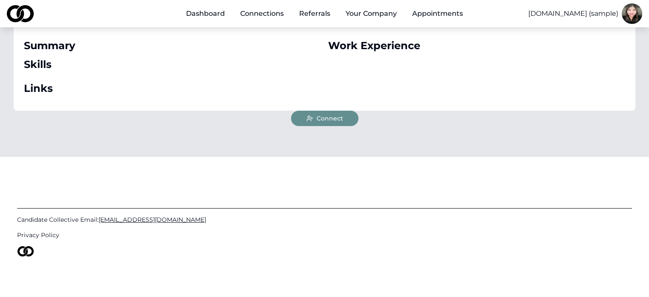
click at [332, 116] on span "Connect" at bounding box center [330, 118] width 26 height 9
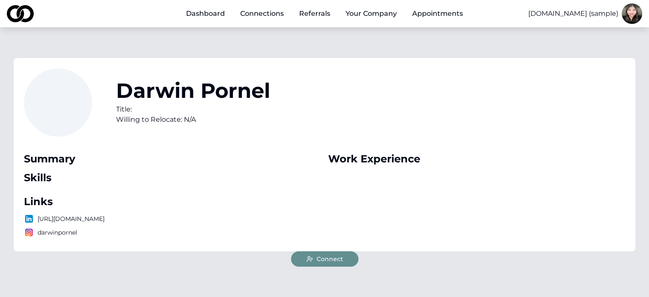
scroll to position [85, 0]
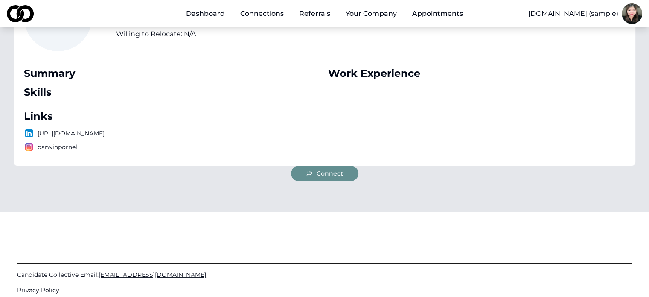
click at [343, 174] on button "Connect" at bounding box center [324, 173] width 67 height 15
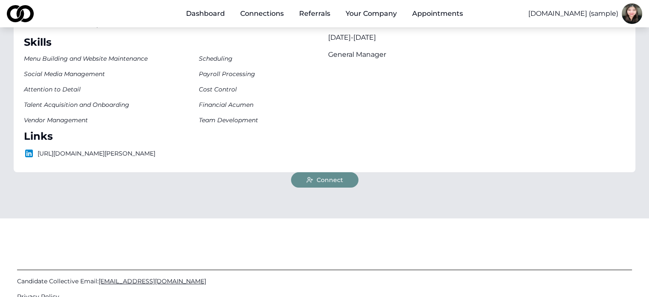
scroll to position [171, 0]
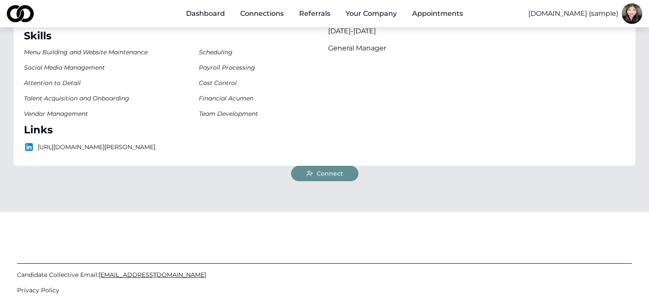
click at [338, 177] on span "Connect" at bounding box center [330, 173] width 26 height 9
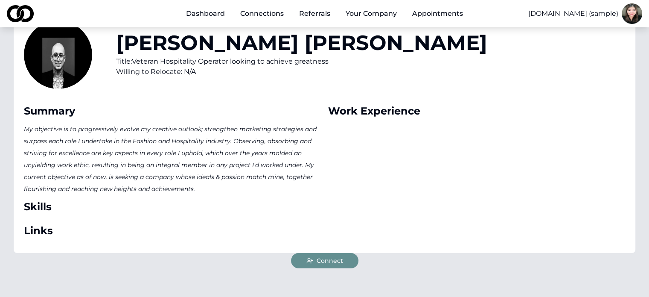
scroll to position [171, 0]
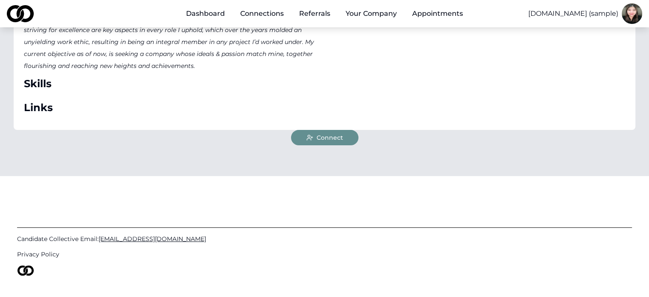
click at [321, 135] on span "Connect" at bounding box center [330, 137] width 26 height 9
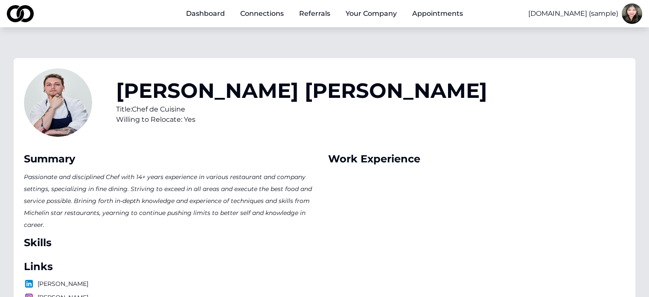
scroll to position [171, 0]
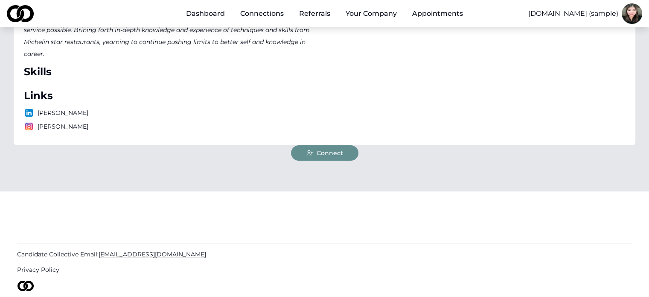
click at [340, 153] on span "Connect" at bounding box center [330, 153] width 26 height 9
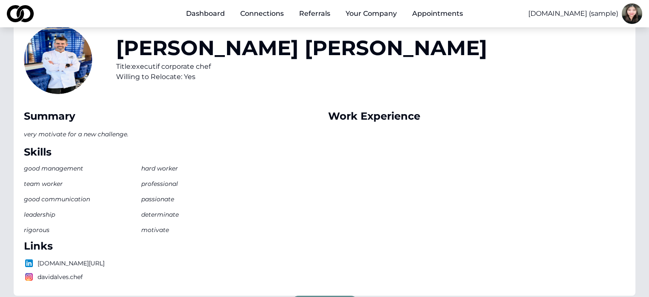
scroll to position [213, 0]
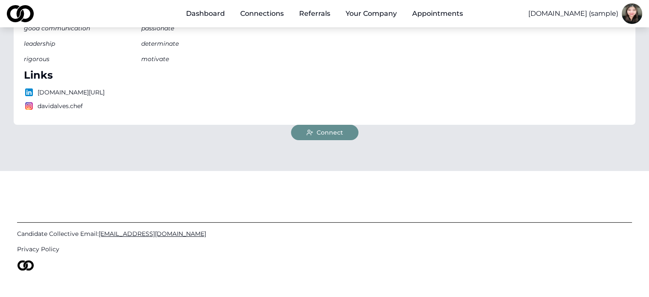
click at [338, 133] on span "Connect" at bounding box center [330, 132] width 26 height 9
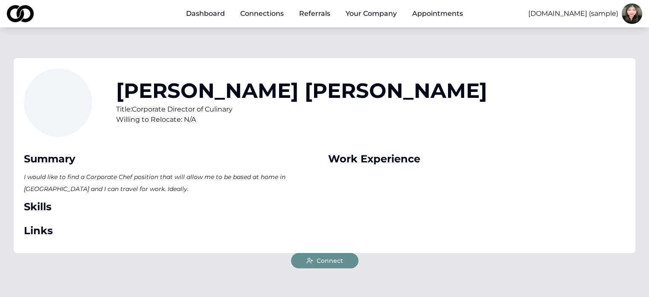
click at [332, 253] on button "Connect" at bounding box center [324, 260] width 67 height 15
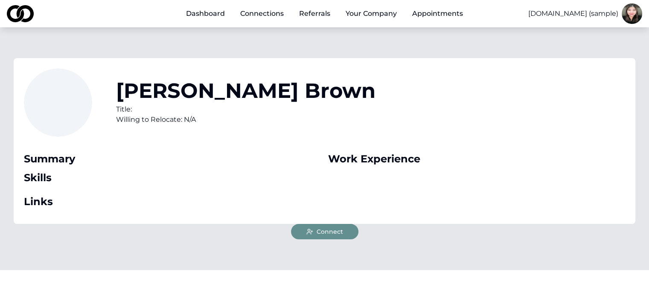
click at [337, 233] on span "Connect" at bounding box center [330, 231] width 26 height 9
click at [335, 227] on span "Connect" at bounding box center [330, 231] width 26 height 9
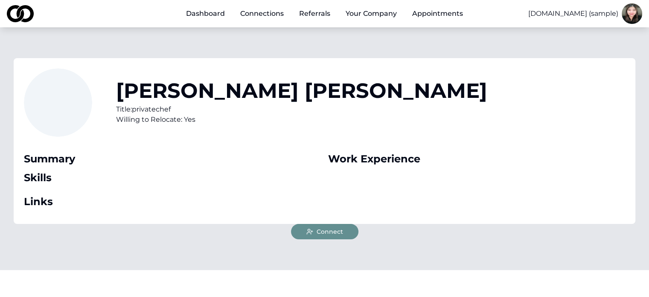
click at [343, 232] on button "Connect" at bounding box center [324, 231] width 67 height 15
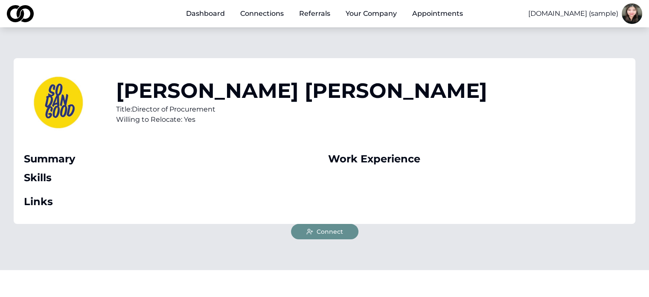
click at [327, 236] on button "Connect" at bounding box center [324, 231] width 67 height 15
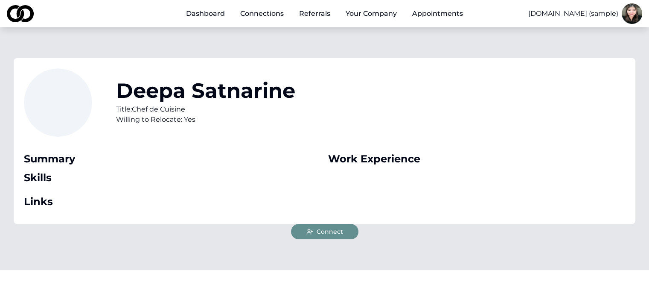
click at [337, 235] on span "Connect" at bounding box center [330, 231] width 26 height 9
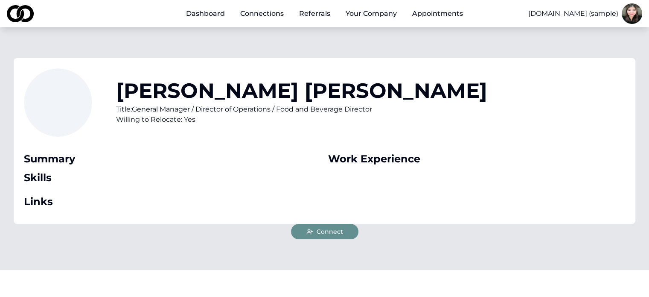
click at [338, 234] on span "Connect" at bounding box center [330, 231] width 26 height 9
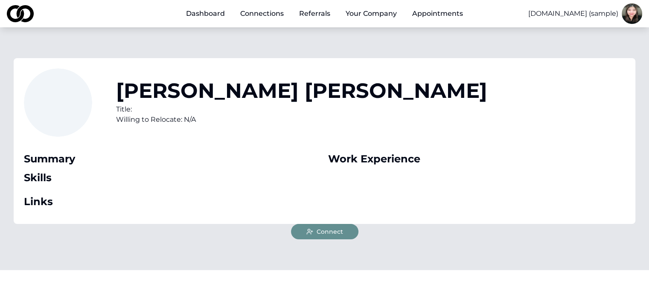
click at [339, 231] on span "Connect" at bounding box center [330, 231] width 26 height 9
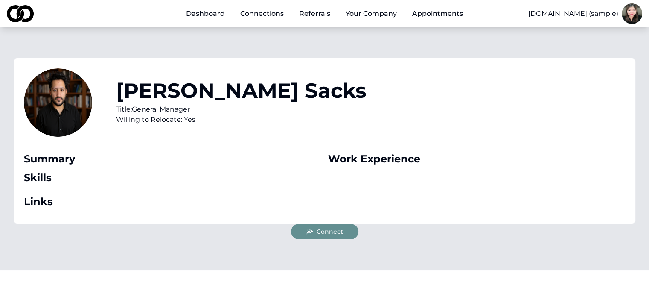
click at [332, 229] on span "Connect" at bounding box center [330, 231] width 26 height 9
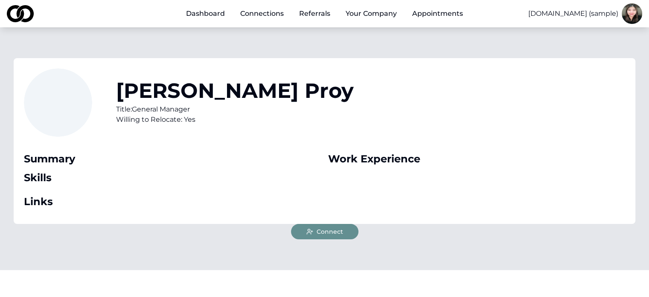
click at [348, 233] on button "Connect" at bounding box center [324, 231] width 67 height 15
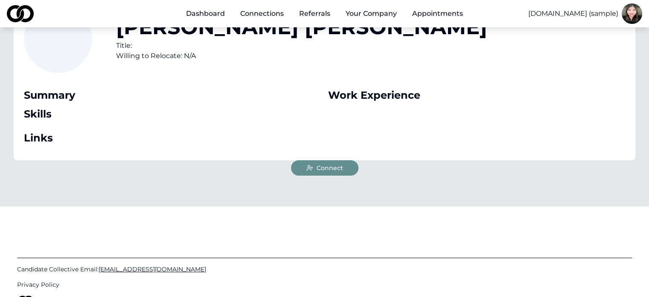
scroll to position [85, 0]
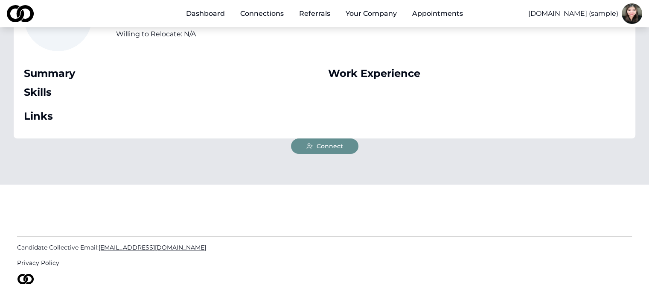
click at [343, 145] on button "Connect" at bounding box center [324, 145] width 67 height 15
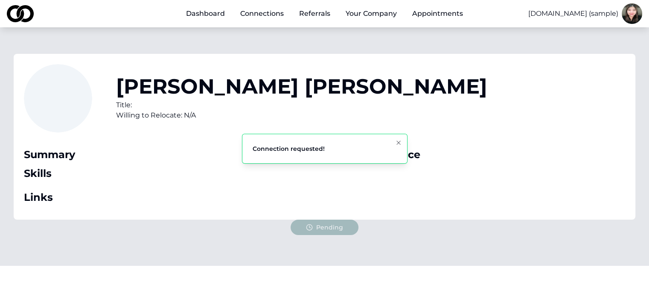
scroll to position [0, 0]
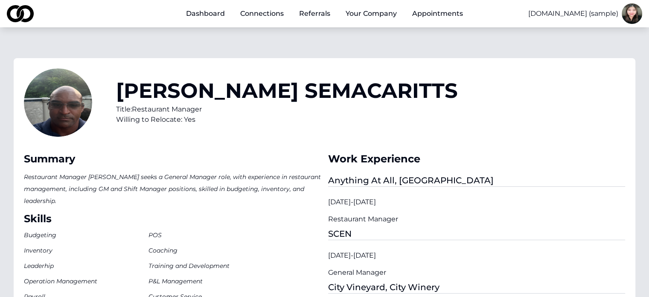
scroll to position [171, 0]
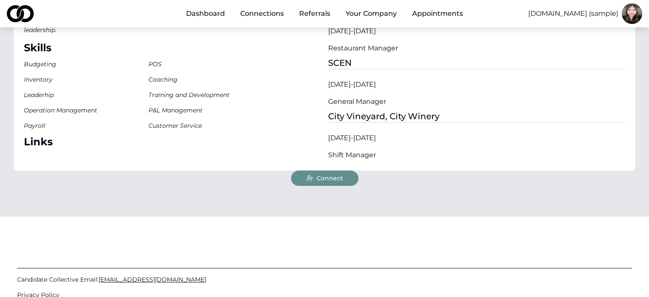
click at [345, 178] on button "Connect" at bounding box center [324, 177] width 67 height 15
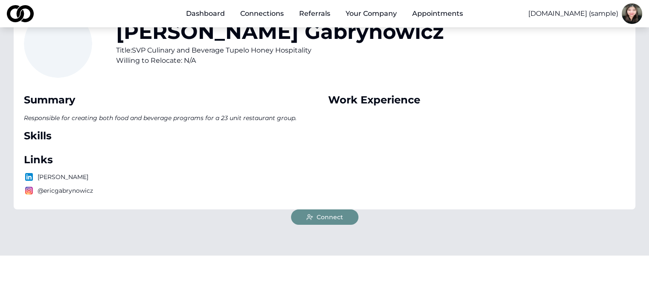
scroll to position [85, 0]
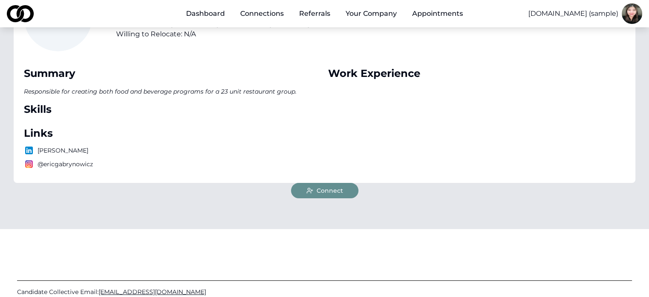
click at [347, 192] on button "Connect" at bounding box center [324, 190] width 67 height 15
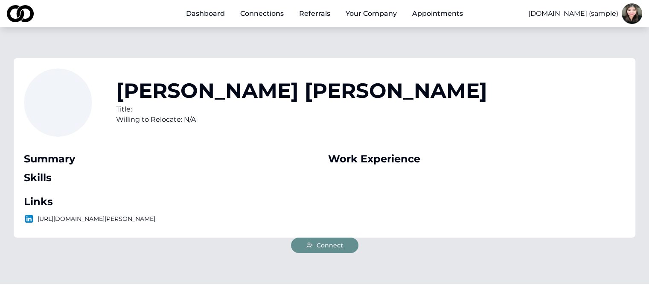
click at [343, 253] on button "Connect" at bounding box center [324, 244] width 67 height 15
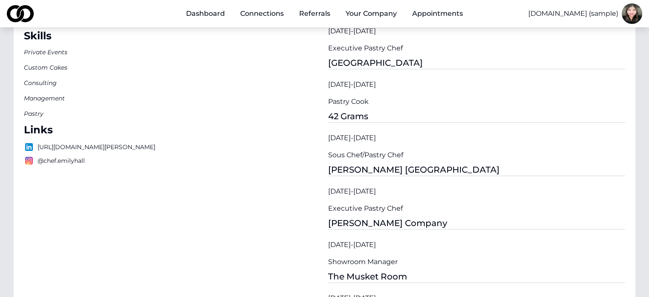
scroll to position [384, 0]
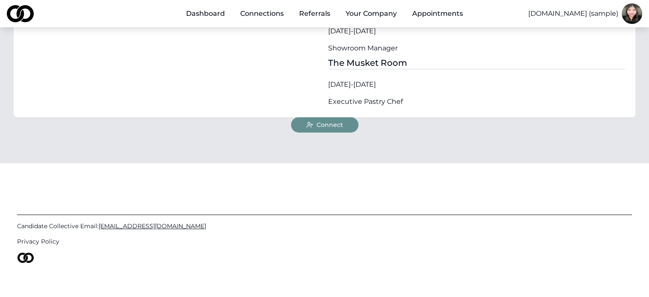
click at [315, 122] on button "Connect" at bounding box center [324, 124] width 67 height 15
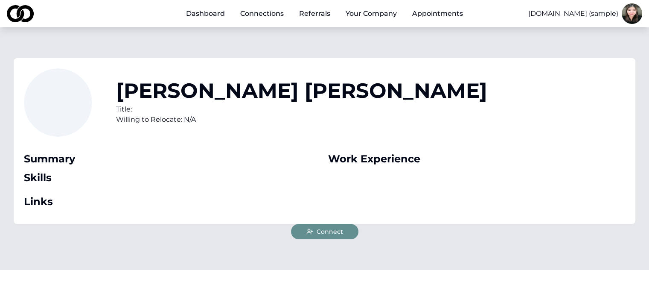
click at [347, 226] on button "Connect" at bounding box center [324, 231] width 67 height 15
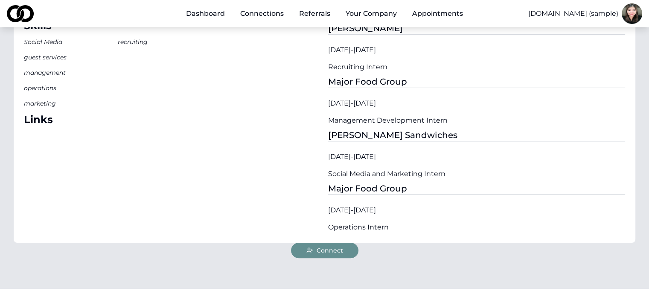
scroll to position [171, 0]
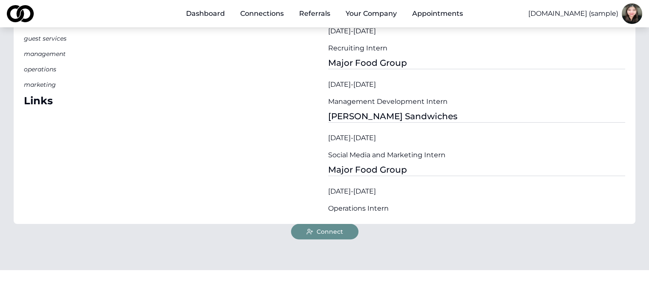
click at [348, 233] on button "Connect" at bounding box center [324, 231] width 67 height 15
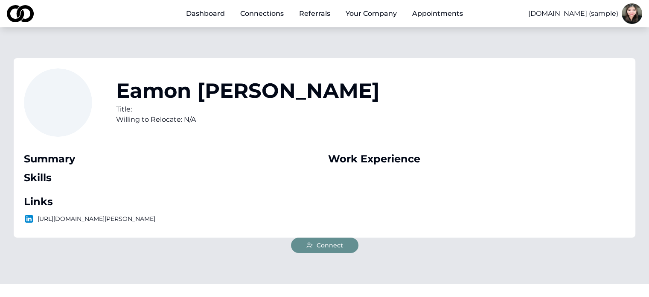
click at [346, 239] on button "Connect" at bounding box center [324, 244] width 67 height 15
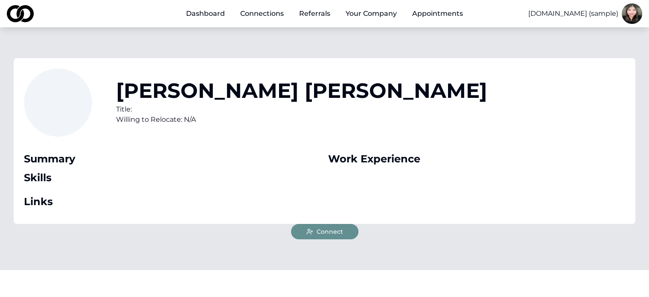
click at [335, 229] on span "Connect" at bounding box center [330, 231] width 26 height 9
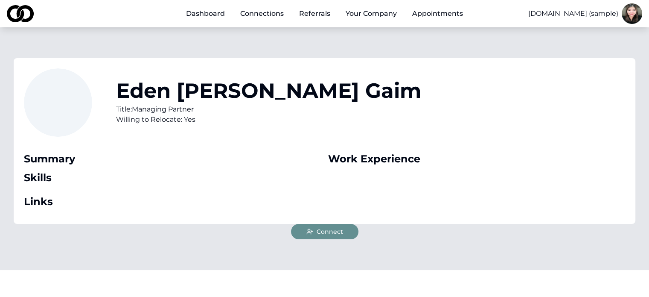
click at [347, 231] on button "Connect" at bounding box center [324, 231] width 67 height 15
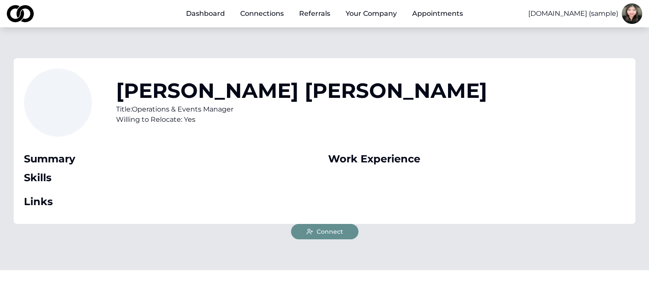
click at [334, 235] on span "Connect" at bounding box center [330, 231] width 26 height 9
click at [345, 229] on button "Connect" at bounding box center [324, 231] width 67 height 15
click at [346, 232] on button "Connect" at bounding box center [324, 231] width 67 height 15
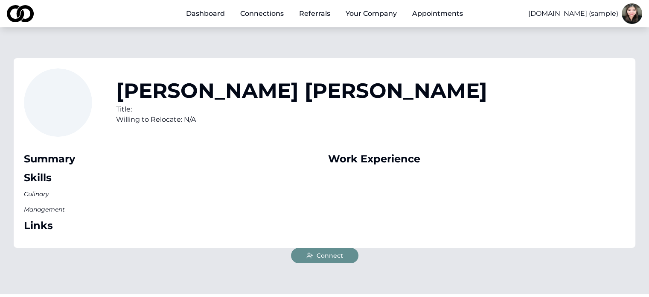
click at [346, 254] on button "Connect" at bounding box center [324, 255] width 67 height 15
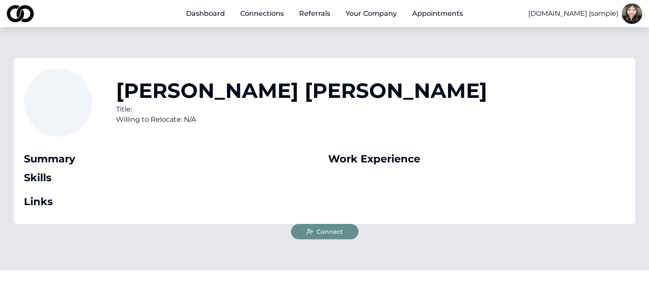
click at [347, 232] on button "Connect" at bounding box center [324, 231] width 67 height 15
